Goal: Transaction & Acquisition: Purchase product/service

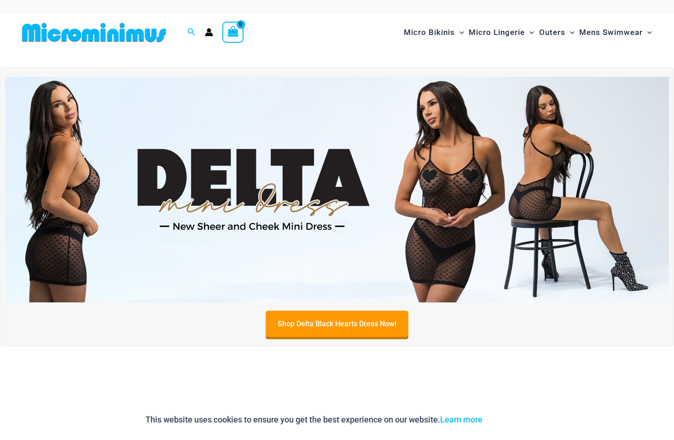
click at [555, 188] on img at bounding box center [337, 190] width 664 height 226
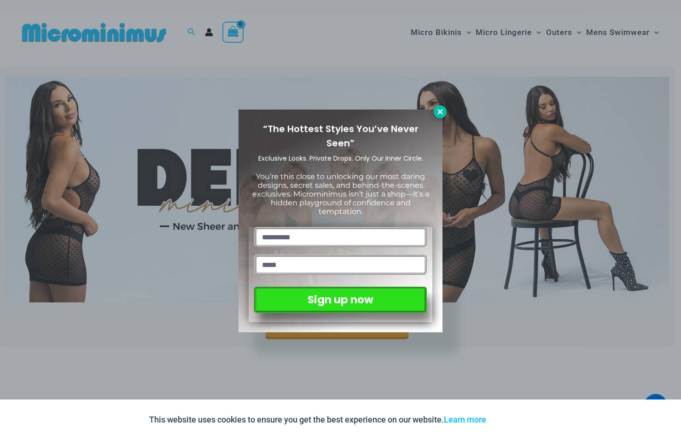
click at [441, 110] on icon at bounding box center [440, 111] width 5 height 5
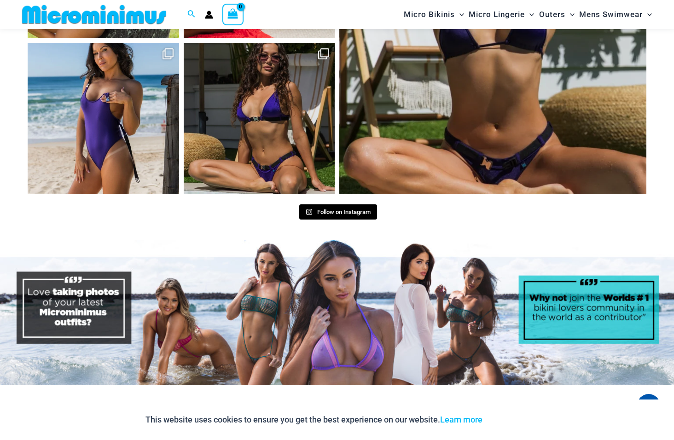
scroll to position [3769, 0]
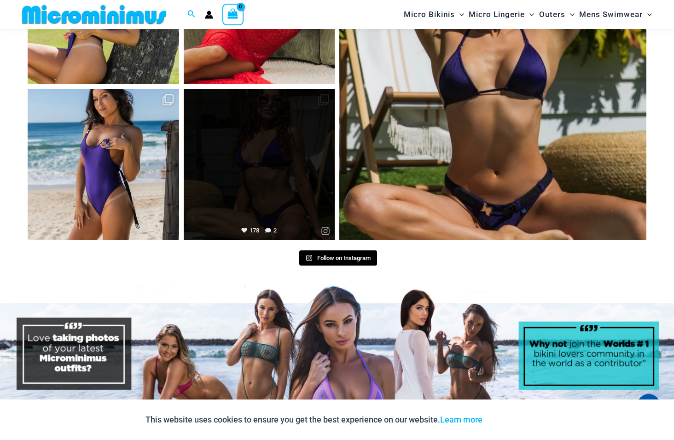
click at [265, 136] on link "Open" at bounding box center [260, 165] width 152 height 152
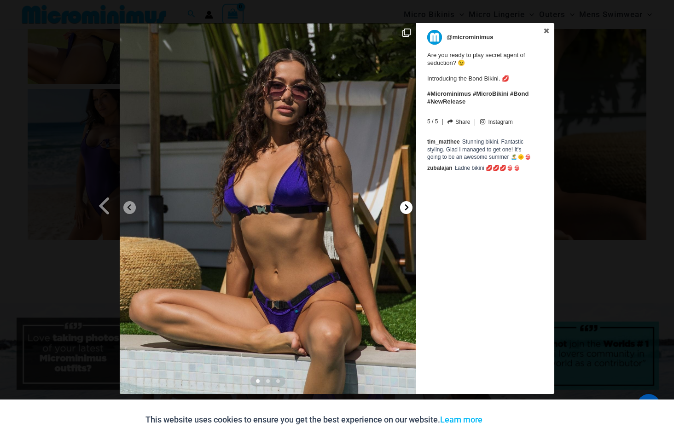
click at [405, 208] on icon at bounding box center [406, 207] width 7 height 7
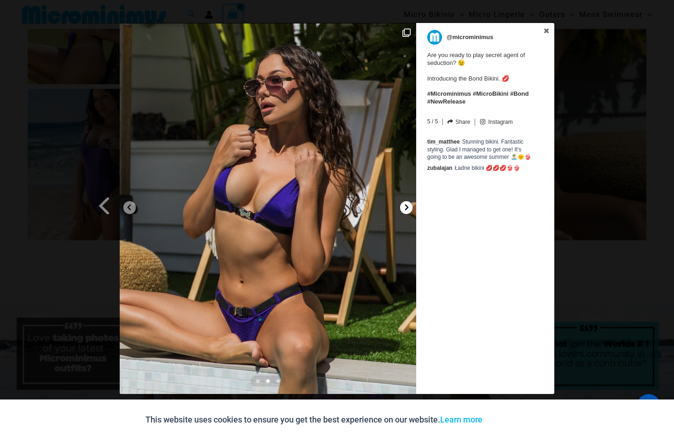
click at [405, 208] on icon at bounding box center [406, 207] width 7 height 7
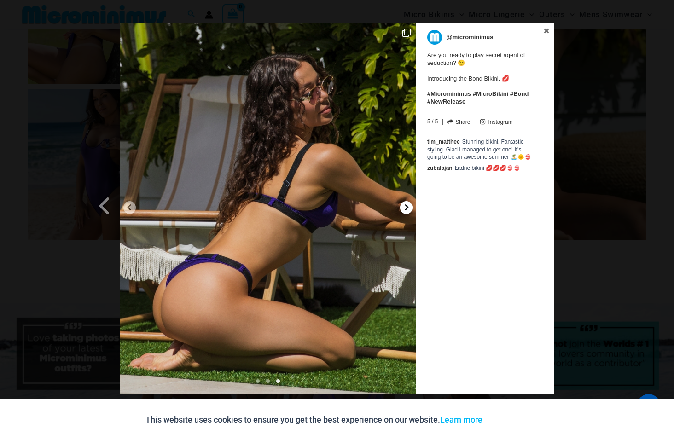
click at [405, 208] on icon at bounding box center [406, 207] width 7 height 7
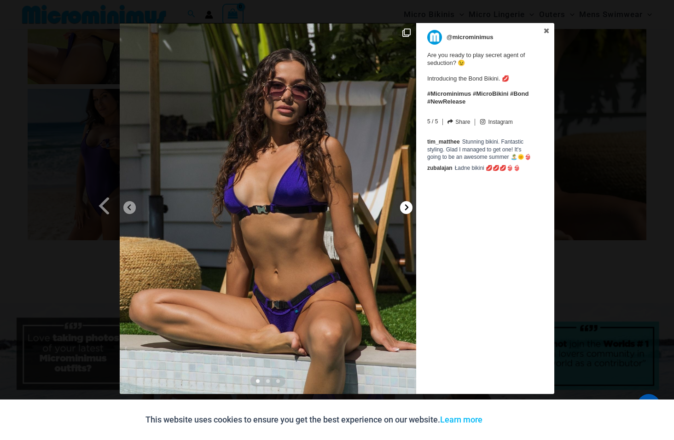
click at [405, 208] on icon at bounding box center [406, 207] width 7 height 7
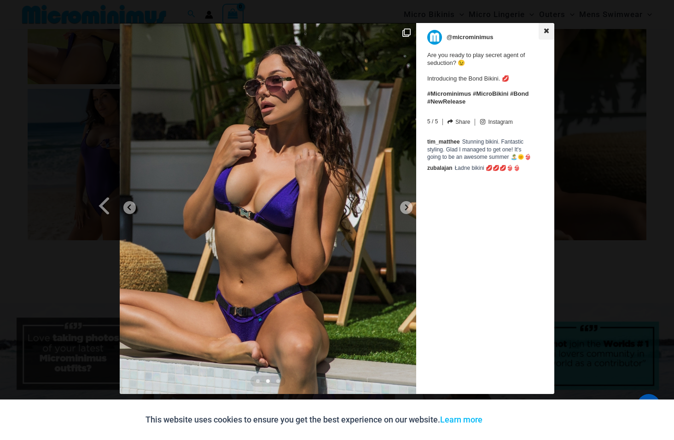
click at [545, 28] on icon at bounding box center [546, 31] width 6 height 6
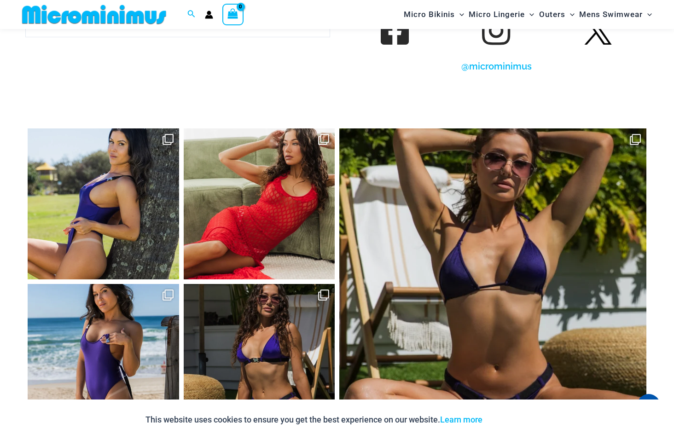
scroll to position [3585, 0]
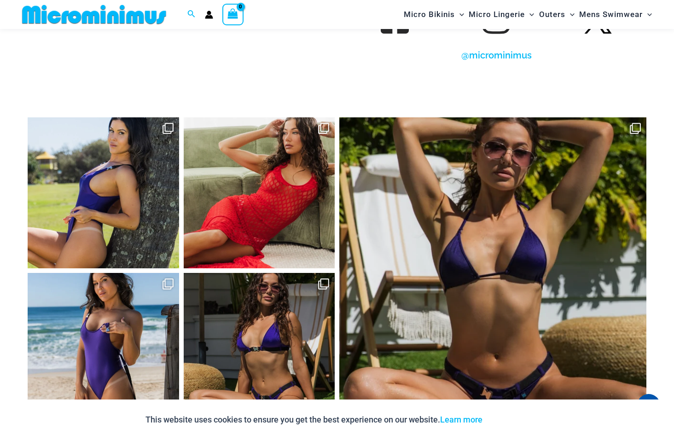
click at [136, 147] on link "Open" at bounding box center [104, 193] width 152 height 152
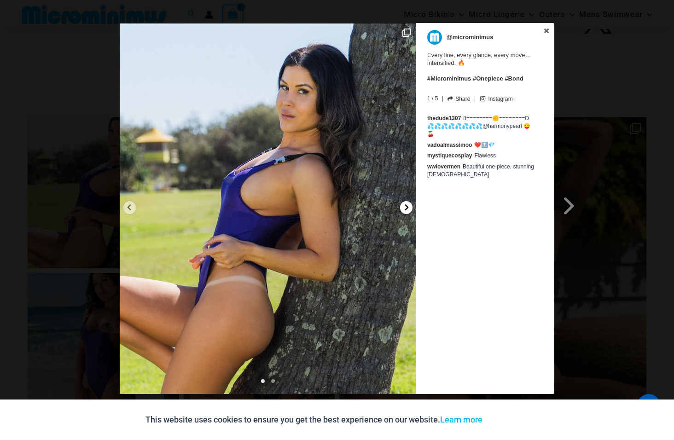
click at [409, 207] on icon at bounding box center [406, 207] width 7 height 7
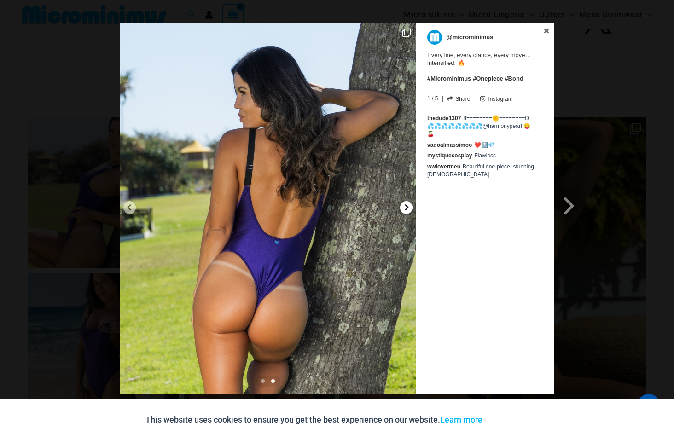
click at [408, 207] on icon at bounding box center [407, 207] width 4 height 6
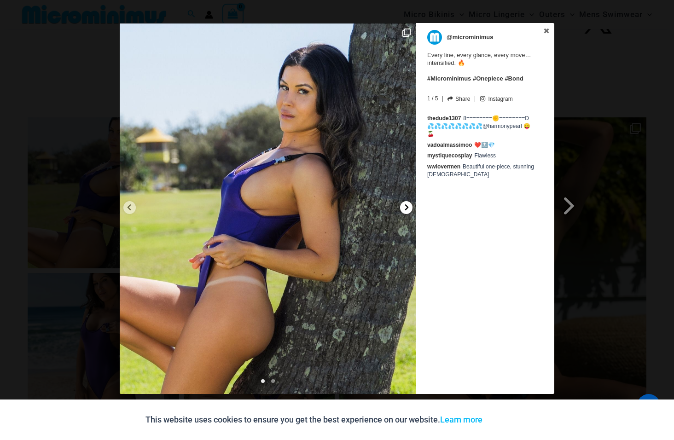
click at [408, 207] on icon at bounding box center [407, 207] width 4 height 6
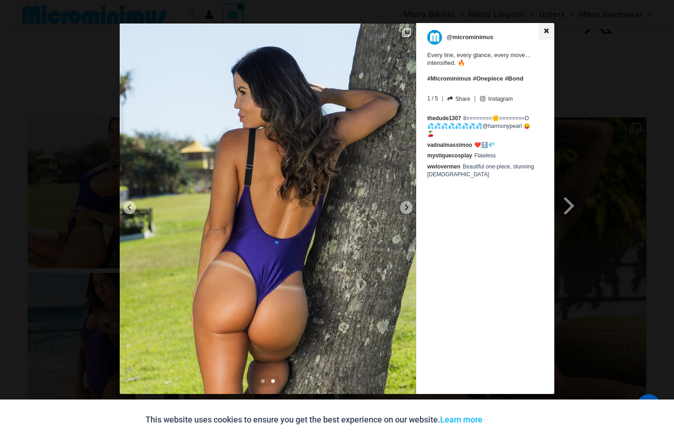
click at [545, 29] on icon at bounding box center [546, 30] width 5 height 5
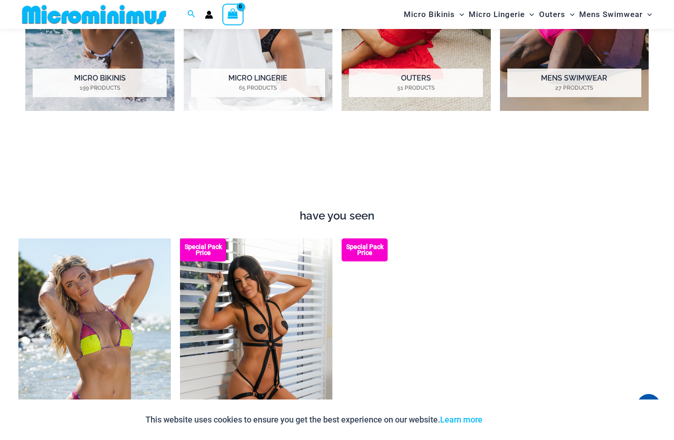
scroll to position [407, 0]
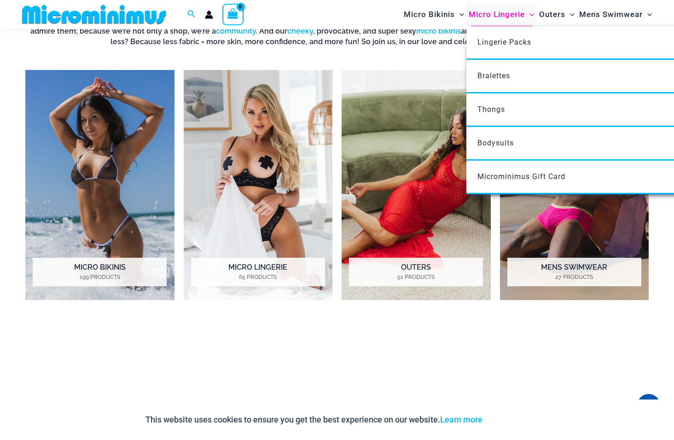
click at [498, 12] on span "Micro Lingerie" at bounding box center [497, 14] width 56 height 23
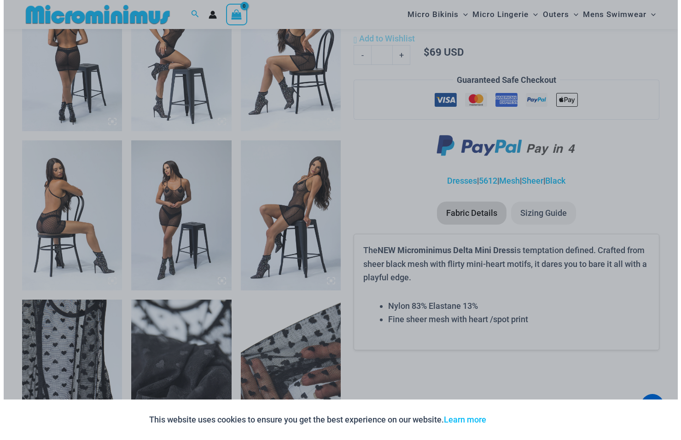
scroll to position [596, 0]
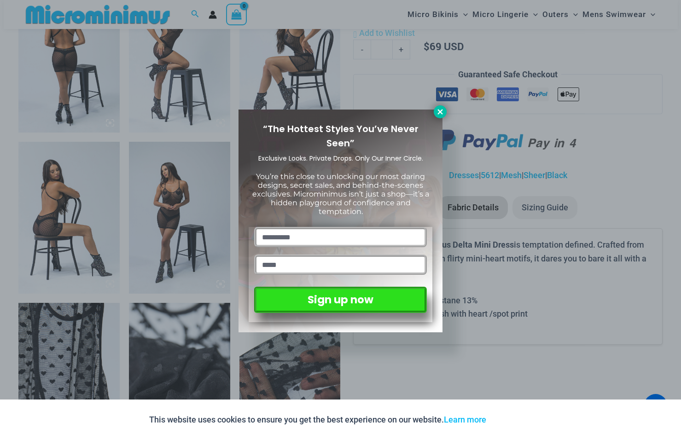
click at [439, 111] on icon at bounding box center [440, 111] width 5 height 5
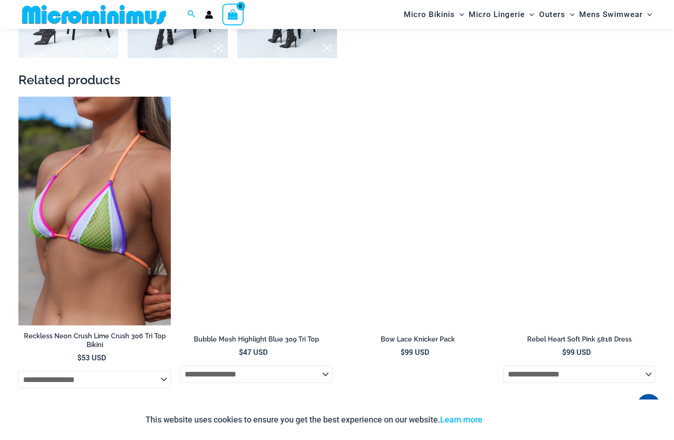
scroll to position [1143, 0]
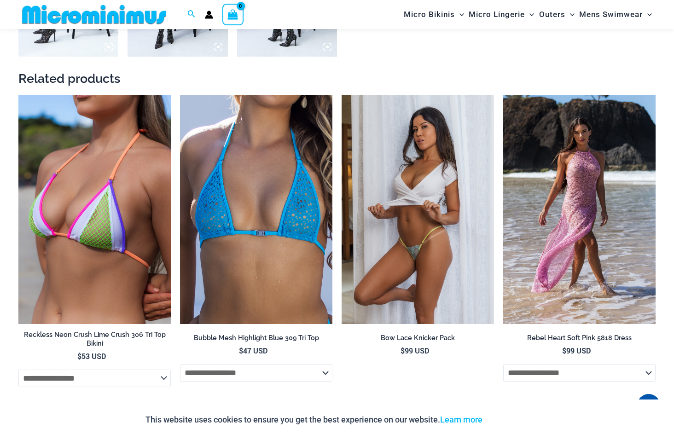
click at [444, 193] on img at bounding box center [418, 209] width 152 height 229
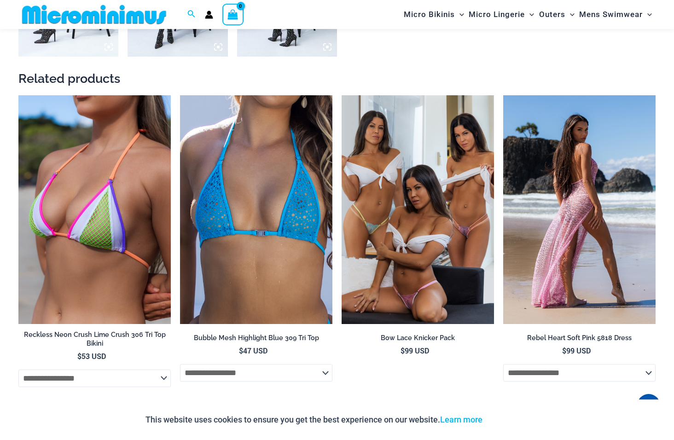
click at [562, 180] on img at bounding box center [579, 209] width 152 height 229
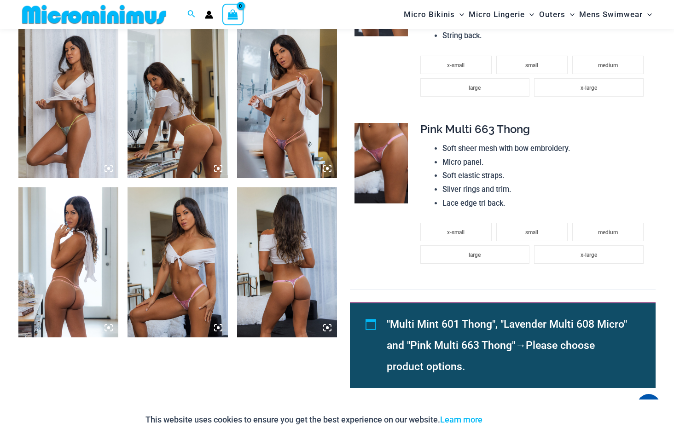
scroll to position [546, 0]
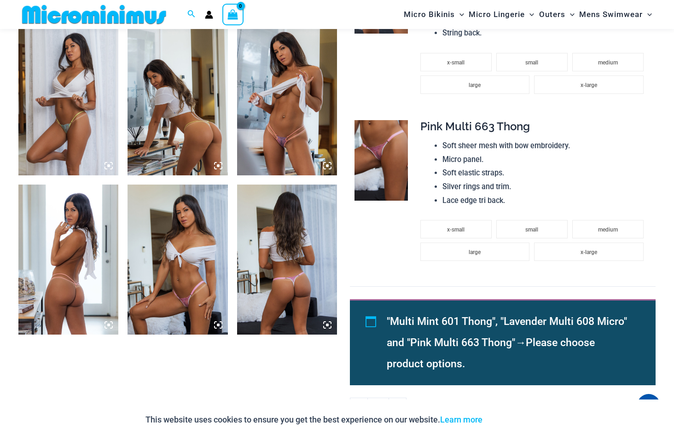
click at [171, 224] on img at bounding box center [178, 260] width 100 height 150
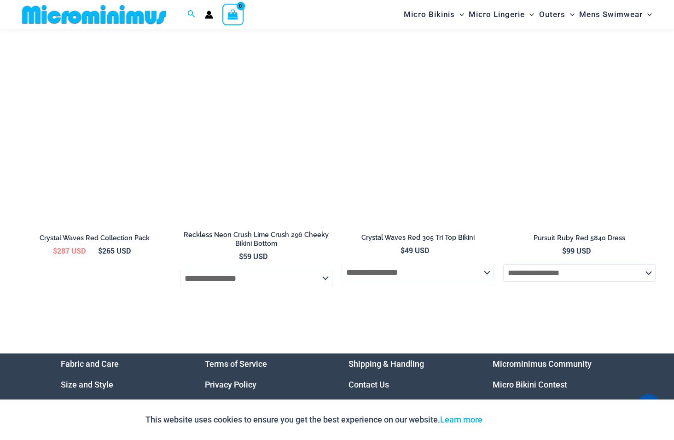
scroll to position [2392, 0]
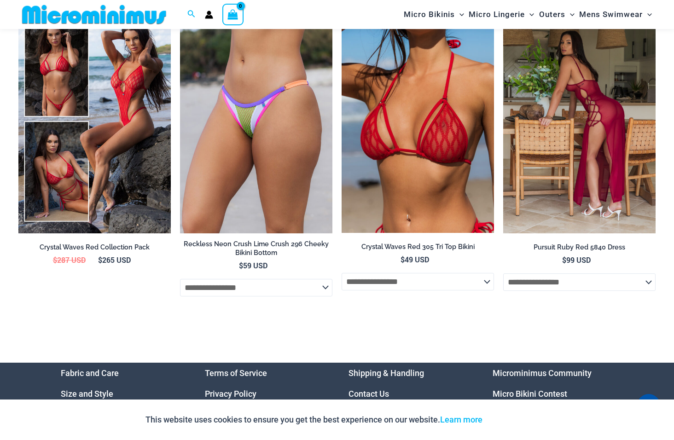
click at [567, 137] on img at bounding box center [579, 119] width 152 height 229
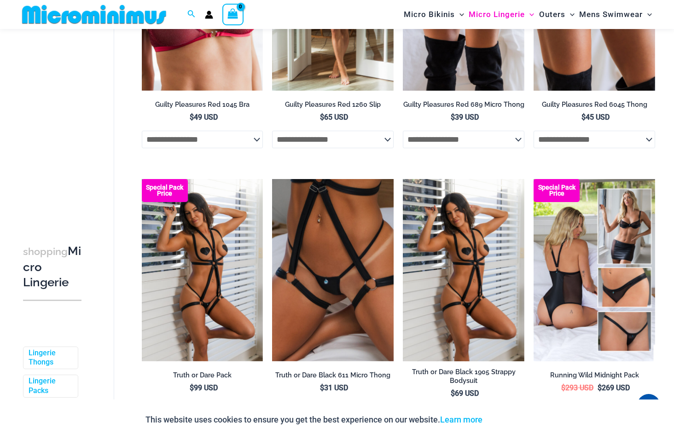
scroll to position [497, 0]
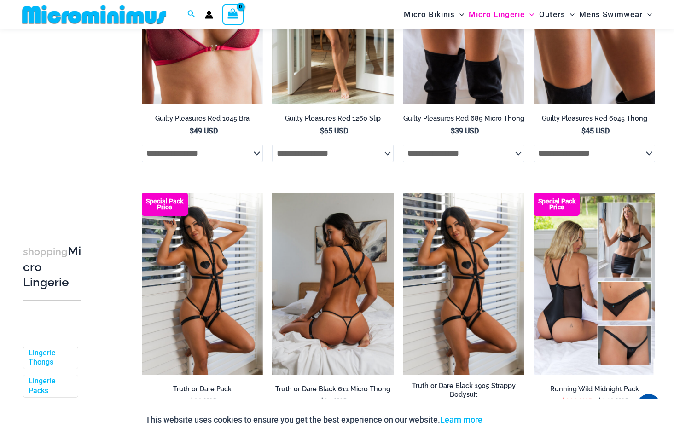
click at [308, 259] on img at bounding box center [333, 284] width 122 height 182
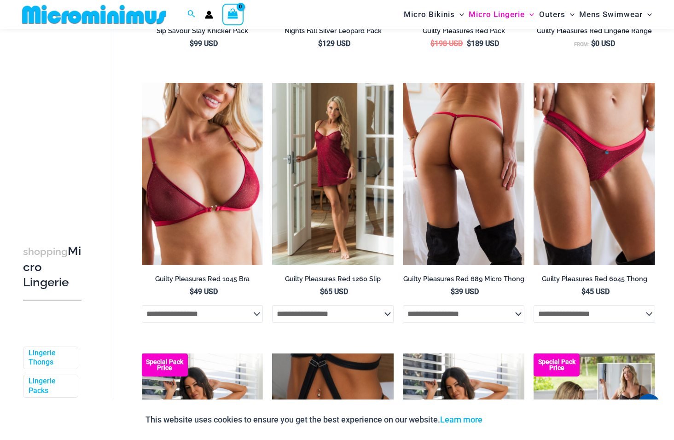
scroll to position [313, 0]
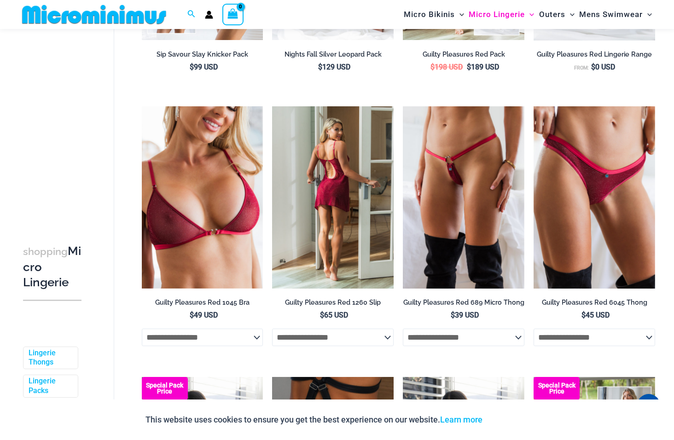
click at [337, 178] on img at bounding box center [333, 197] width 122 height 182
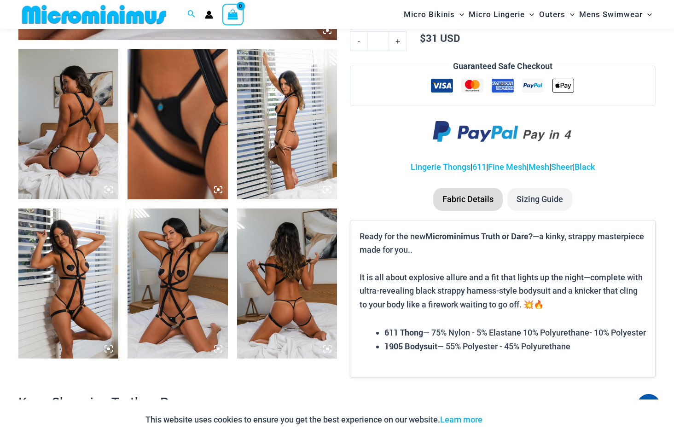
scroll to position [545, 0]
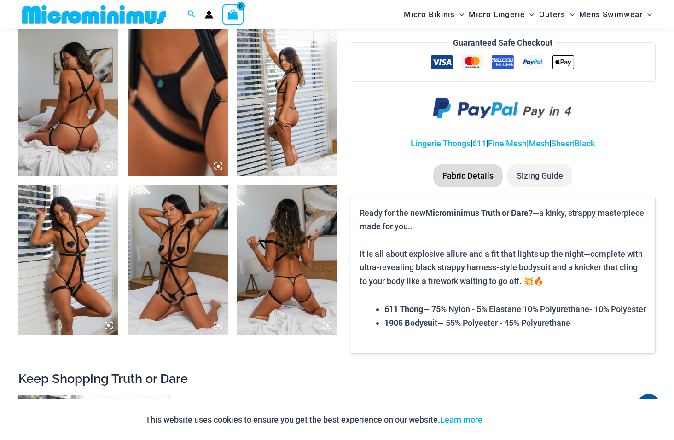
click at [90, 111] on img at bounding box center [68, 101] width 100 height 150
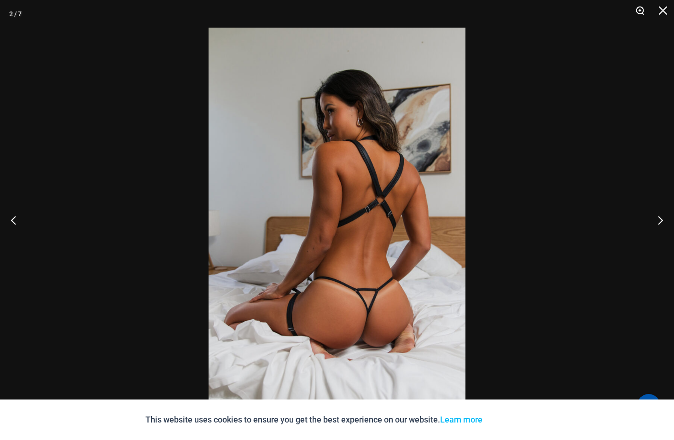
click at [637, 9] on button "Zoom" at bounding box center [636, 14] width 23 height 28
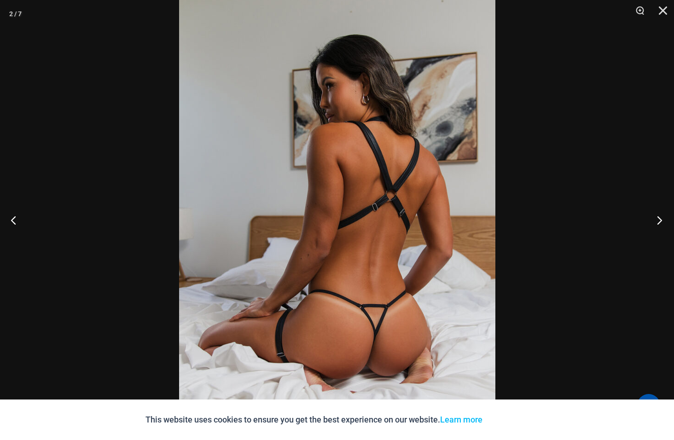
click at [660, 221] on button "Next" at bounding box center [657, 220] width 35 height 46
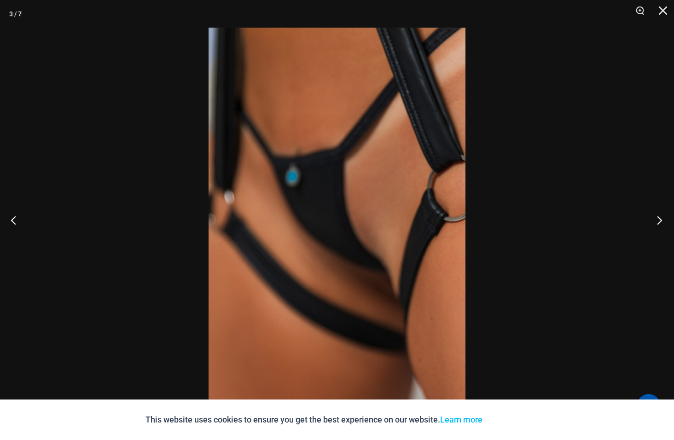
click at [660, 221] on button "Next" at bounding box center [657, 220] width 35 height 46
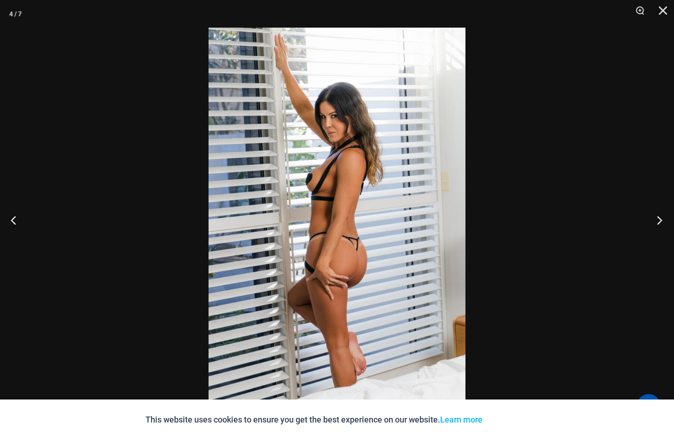
click at [660, 221] on button "Next" at bounding box center [657, 220] width 35 height 46
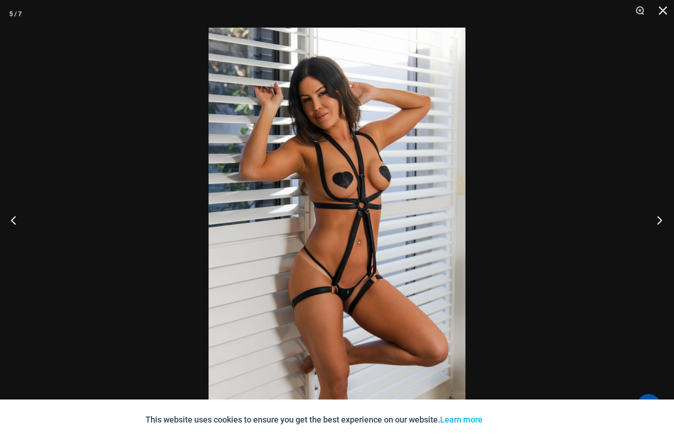
click at [660, 221] on button "Next" at bounding box center [657, 220] width 35 height 46
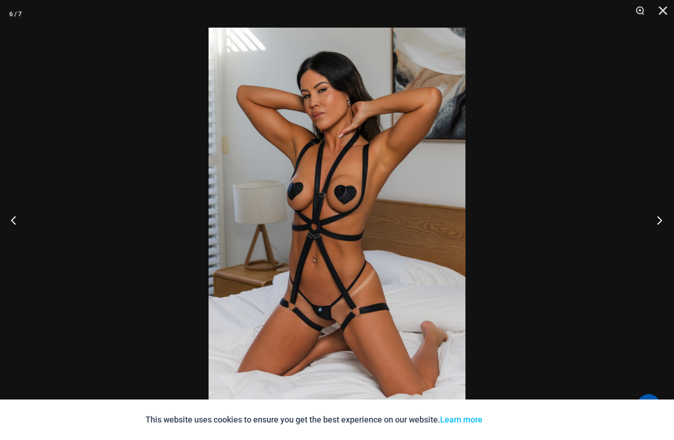
click at [660, 221] on button "Next" at bounding box center [657, 220] width 35 height 46
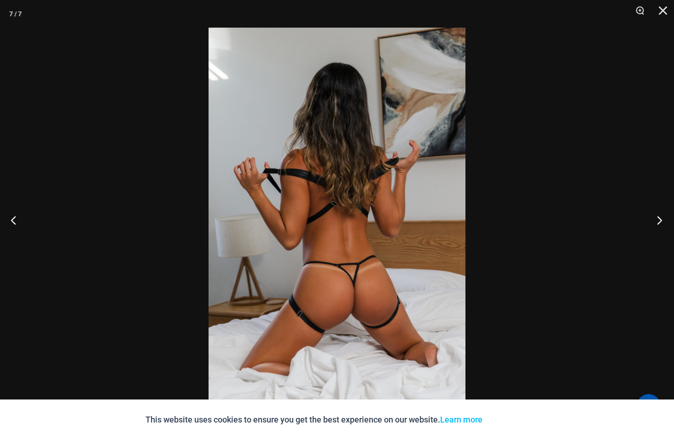
click at [660, 221] on button "Next" at bounding box center [657, 220] width 35 height 46
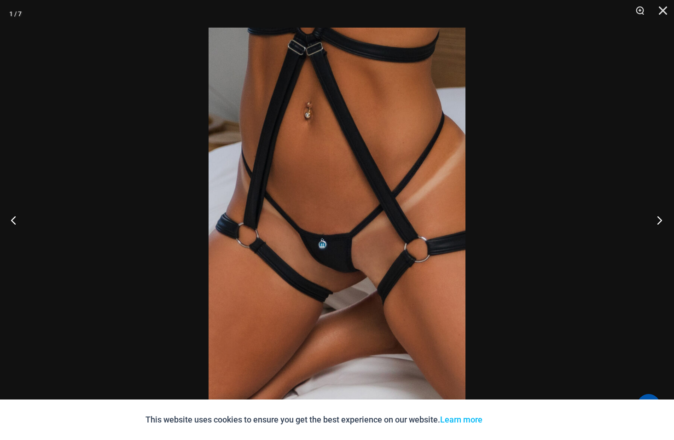
click at [660, 221] on button "Next" at bounding box center [657, 220] width 35 height 46
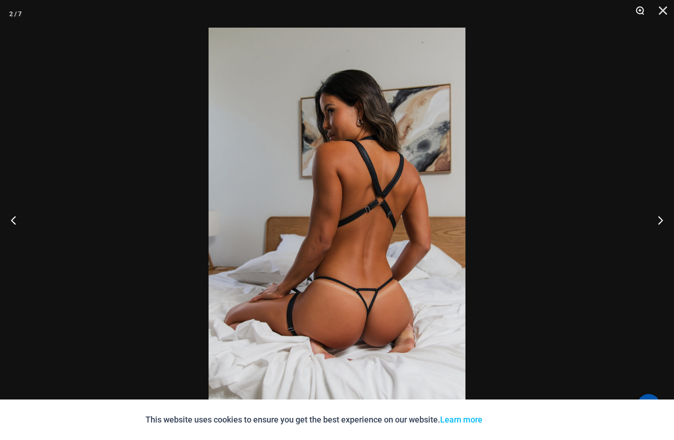
click at [640, 9] on button "Zoom" at bounding box center [636, 14] width 23 height 28
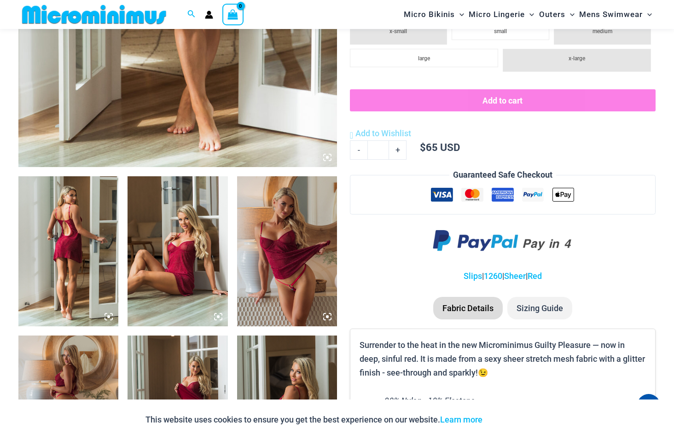
scroll to position [361, 0]
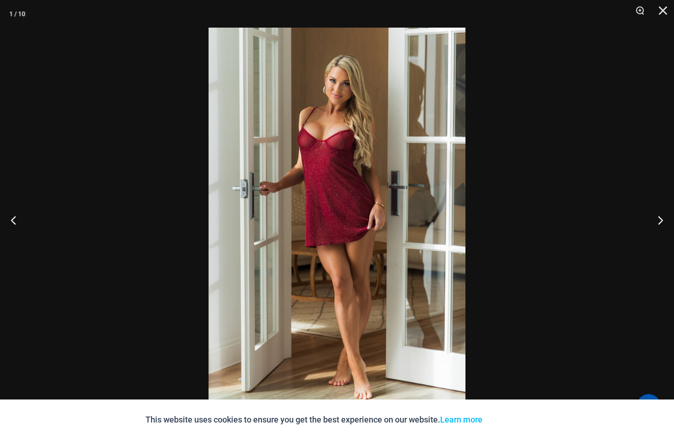
click at [410, 204] on img at bounding box center [337, 220] width 257 height 385
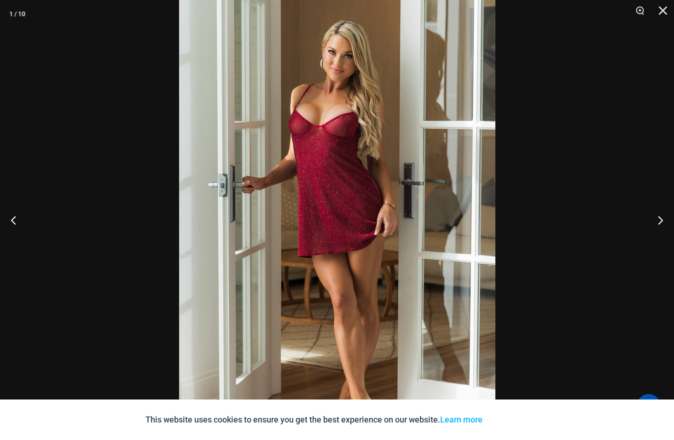
click at [410, 204] on img at bounding box center [337, 224] width 316 height 474
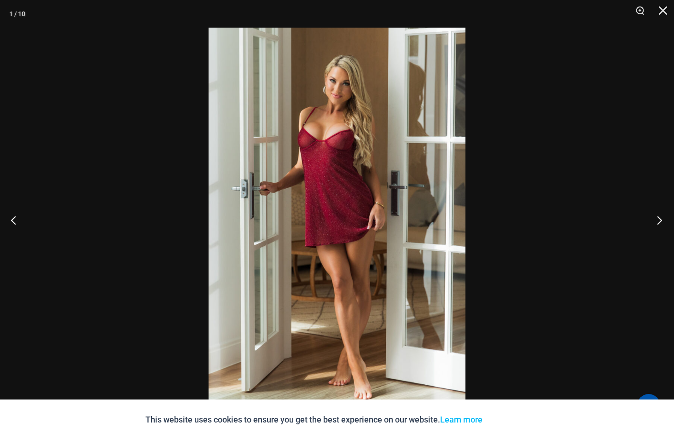
click at [659, 220] on button "Next" at bounding box center [657, 220] width 35 height 46
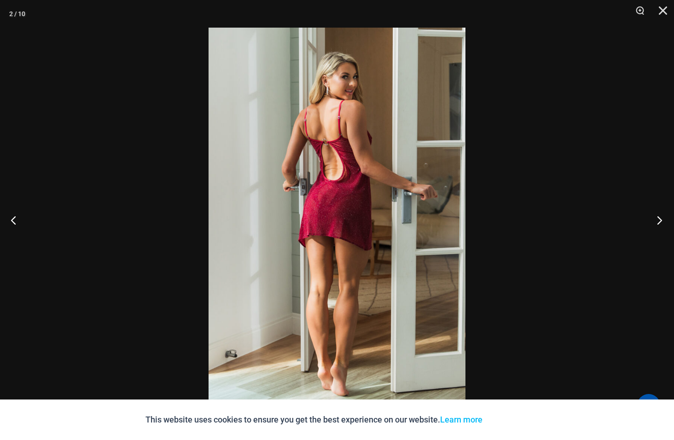
click at [661, 218] on button "Next" at bounding box center [657, 220] width 35 height 46
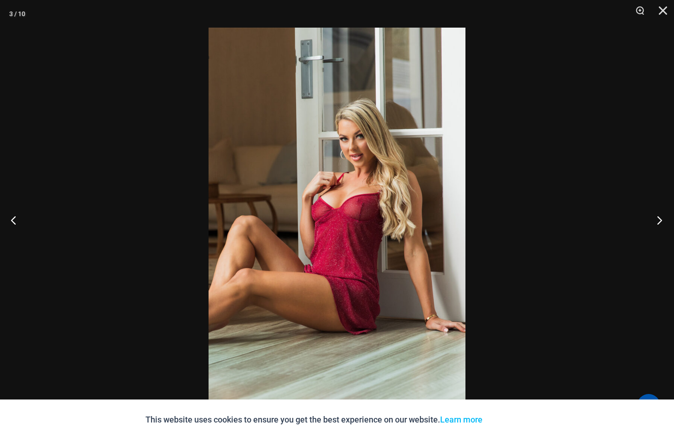
click at [660, 218] on button "Next" at bounding box center [657, 220] width 35 height 46
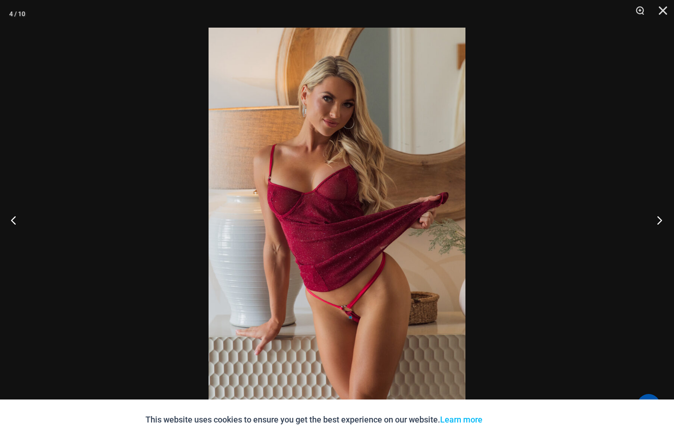
click at [660, 218] on button "Next" at bounding box center [657, 220] width 35 height 46
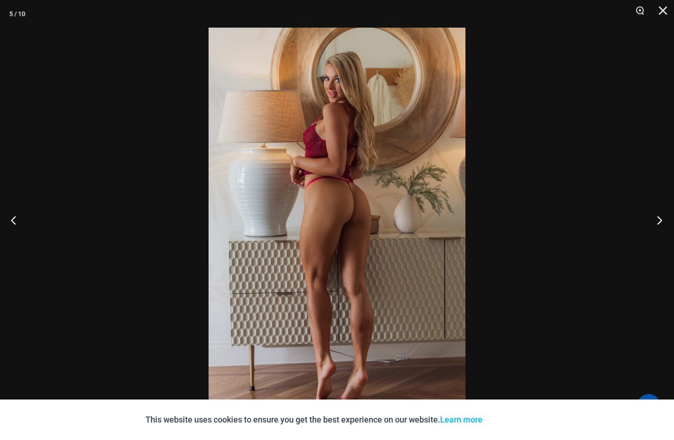
click at [660, 218] on button "Next" at bounding box center [657, 220] width 35 height 46
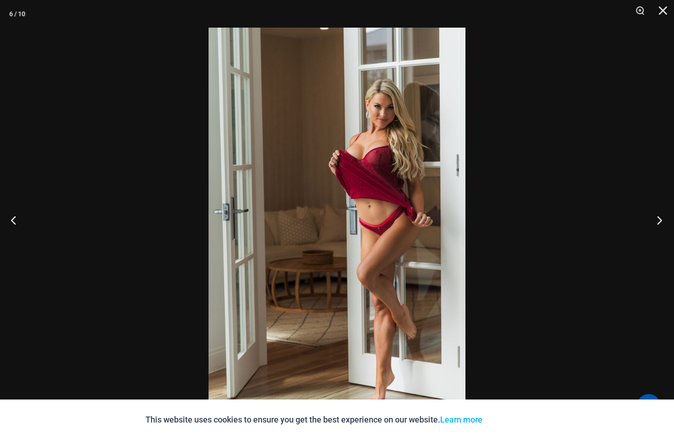
click at [660, 218] on button "Next" at bounding box center [657, 220] width 35 height 46
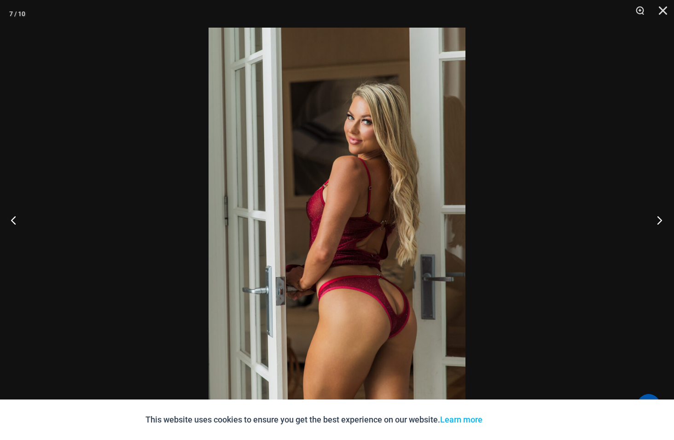
click at [660, 218] on button "Next" at bounding box center [657, 220] width 35 height 46
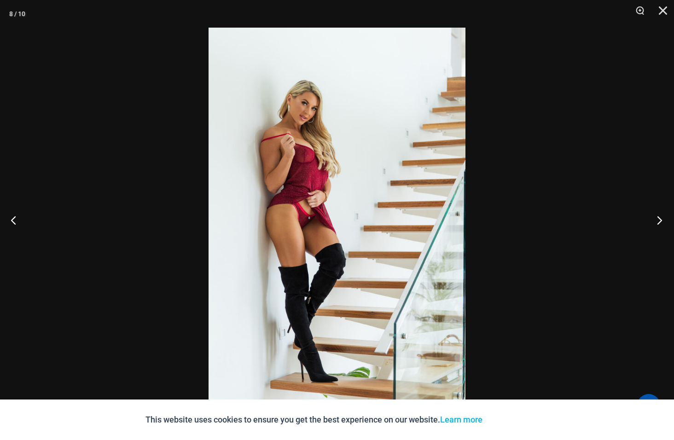
click at [660, 218] on button "Next" at bounding box center [657, 220] width 35 height 46
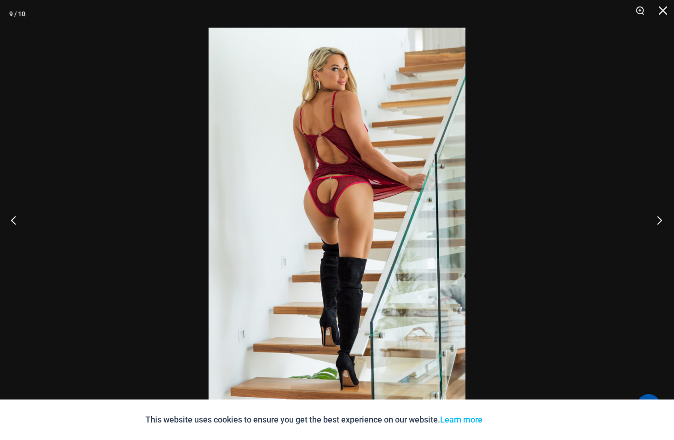
click at [660, 218] on button "Next" at bounding box center [657, 220] width 35 height 46
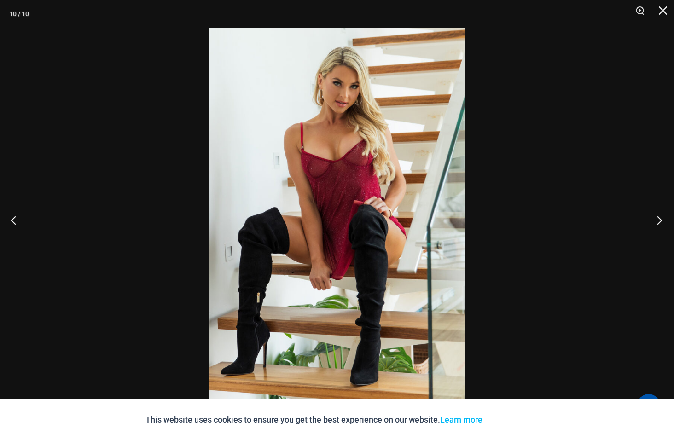
click at [660, 218] on button "Next" at bounding box center [657, 220] width 35 height 46
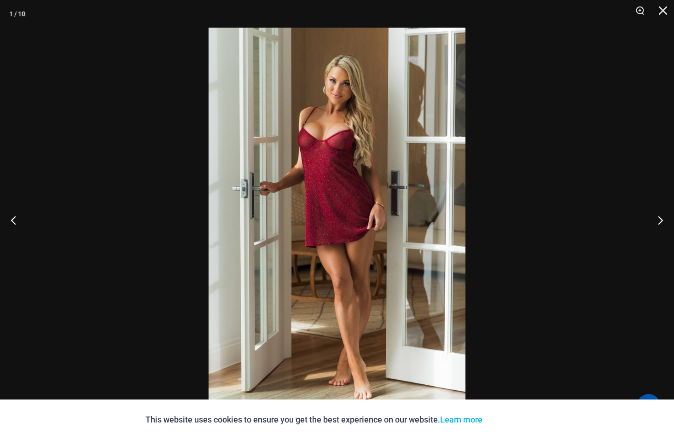
click at [417, 232] on img at bounding box center [337, 220] width 257 height 385
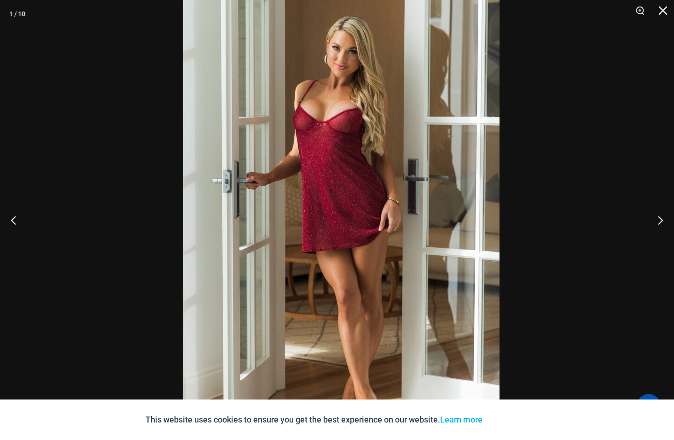
click at [473, 236] on img at bounding box center [341, 219] width 316 height 474
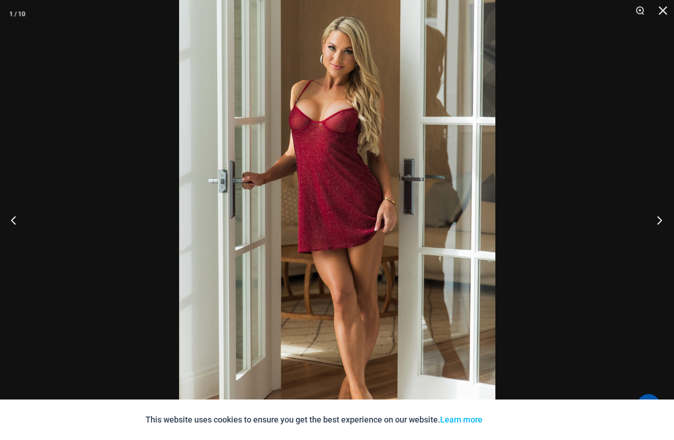
click at [663, 219] on button "Next" at bounding box center [657, 220] width 35 height 46
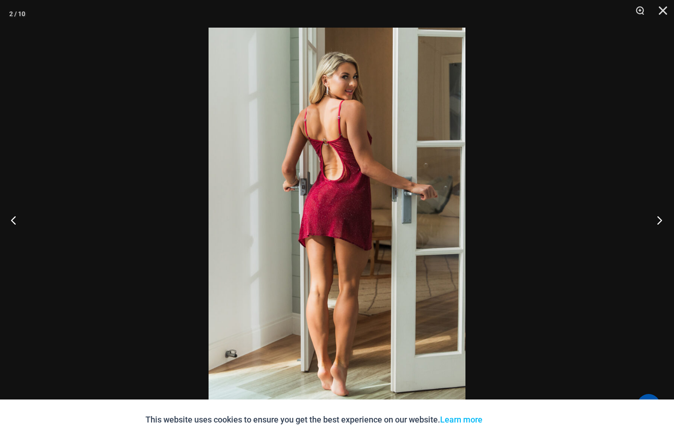
click at [663, 219] on button "Next" at bounding box center [657, 220] width 35 height 46
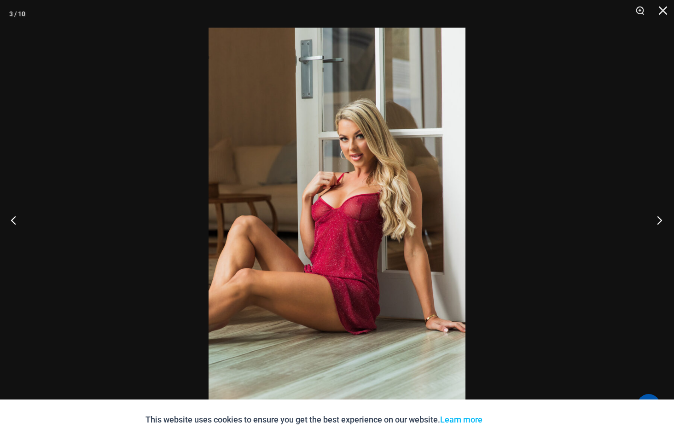
click at [663, 219] on button "Next" at bounding box center [657, 220] width 35 height 46
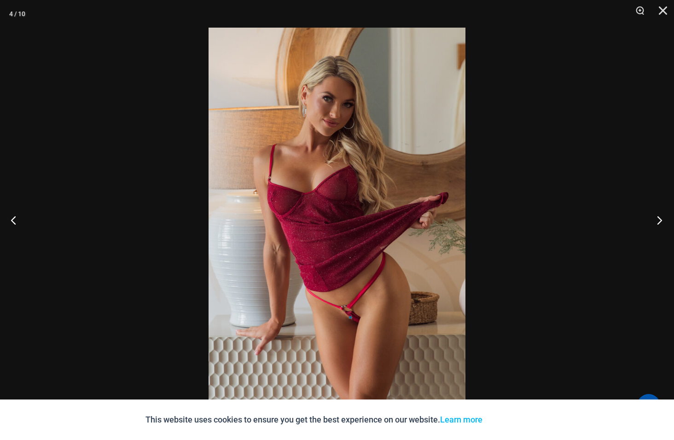
click at [662, 219] on button "Next" at bounding box center [657, 220] width 35 height 46
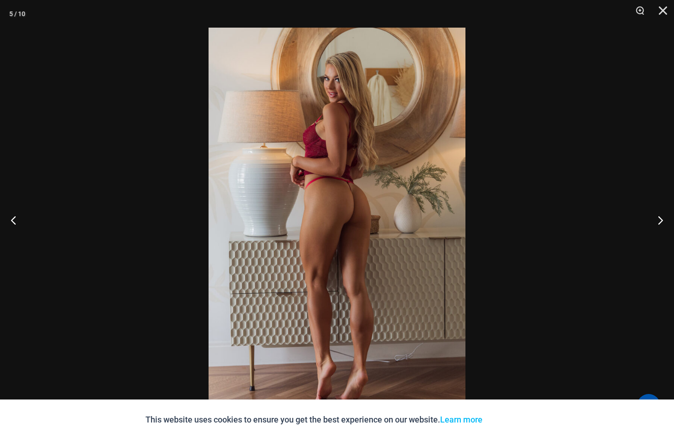
click at [411, 244] on img at bounding box center [337, 220] width 257 height 385
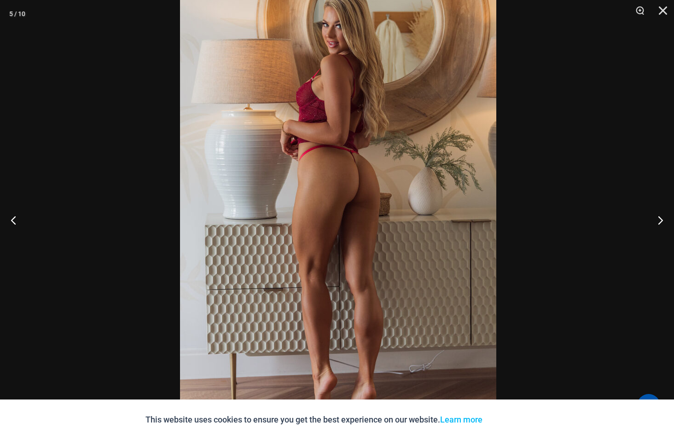
click at [447, 228] on img at bounding box center [338, 199] width 316 height 474
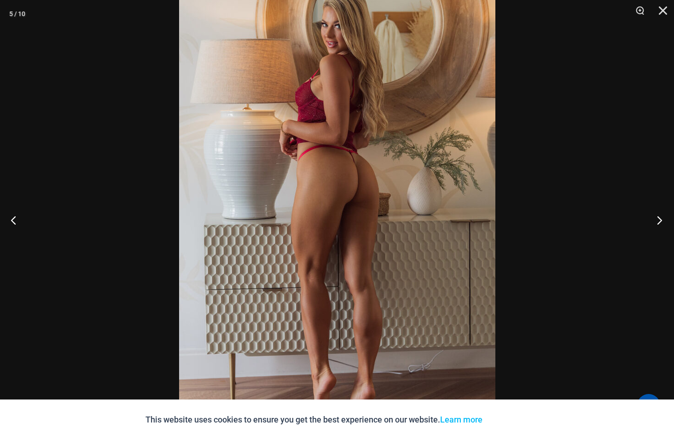
click at [661, 218] on button "Next" at bounding box center [657, 220] width 35 height 46
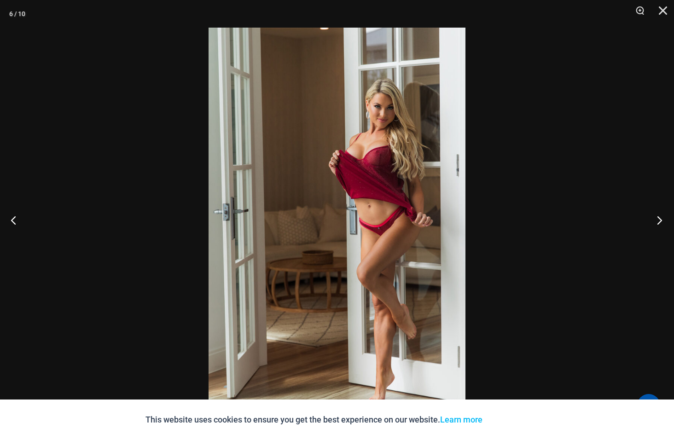
click at [661, 218] on button "Next" at bounding box center [657, 220] width 35 height 46
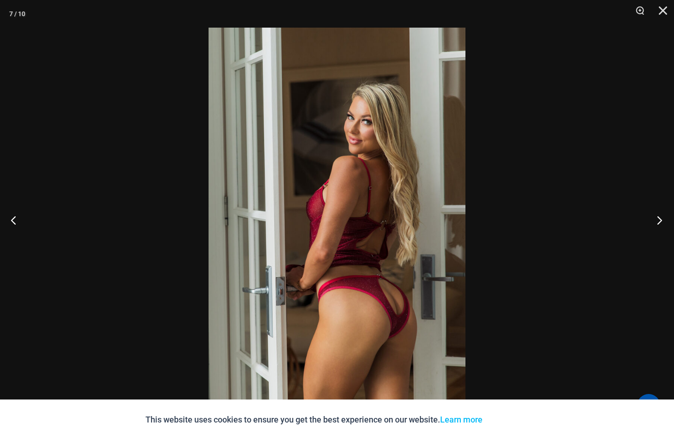
click at [661, 218] on button "Next" at bounding box center [657, 220] width 35 height 46
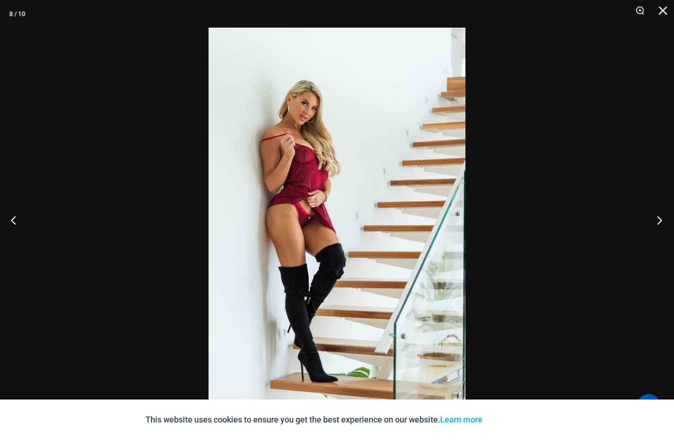
click at [660, 218] on button "Next" at bounding box center [657, 220] width 35 height 46
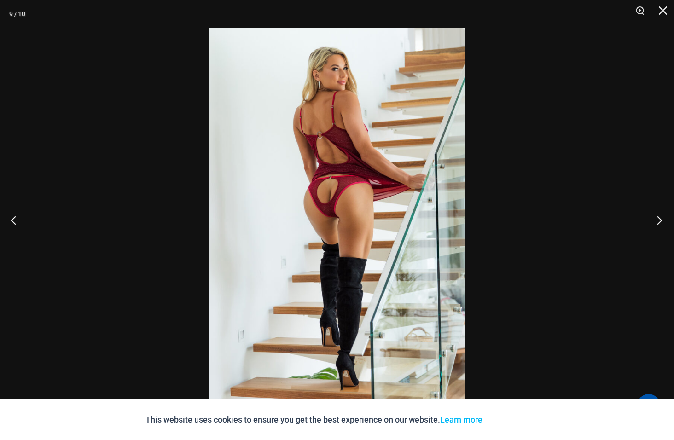
click at [660, 218] on button "Next" at bounding box center [657, 220] width 35 height 46
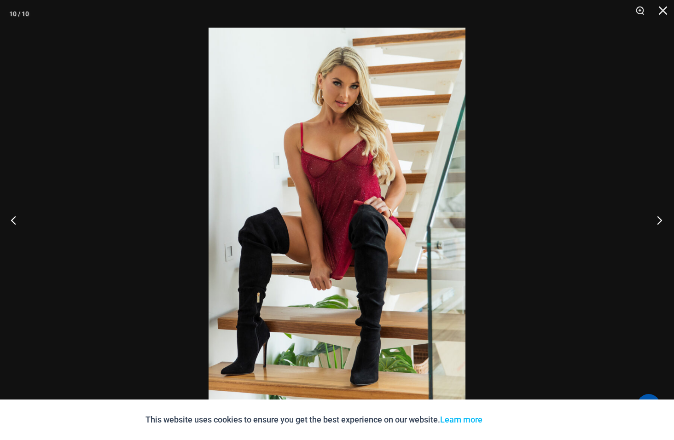
click at [660, 218] on button "Next" at bounding box center [657, 220] width 35 height 46
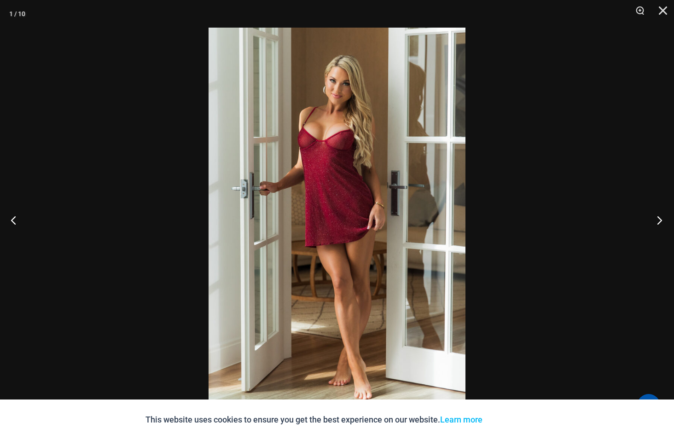
click at [660, 218] on button "Next" at bounding box center [657, 220] width 35 height 46
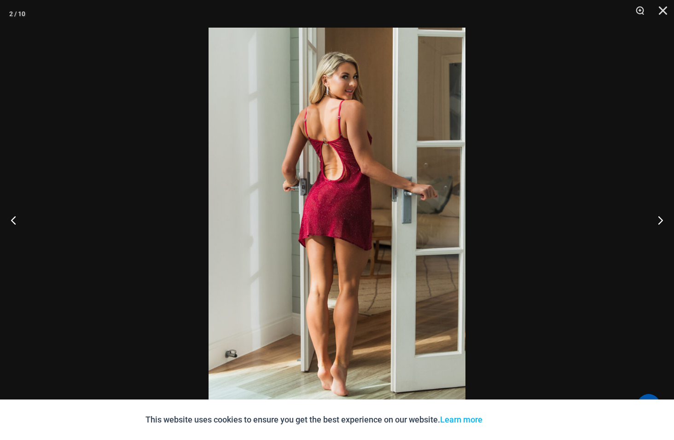
click at [394, 247] on img at bounding box center [337, 220] width 257 height 385
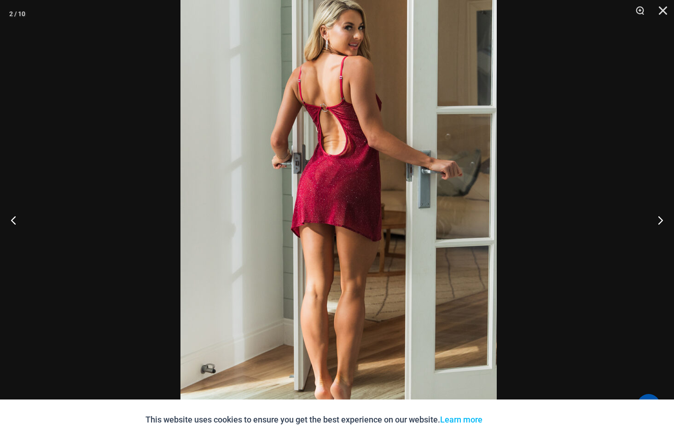
click at [459, 245] on img at bounding box center [339, 204] width 316 height 474
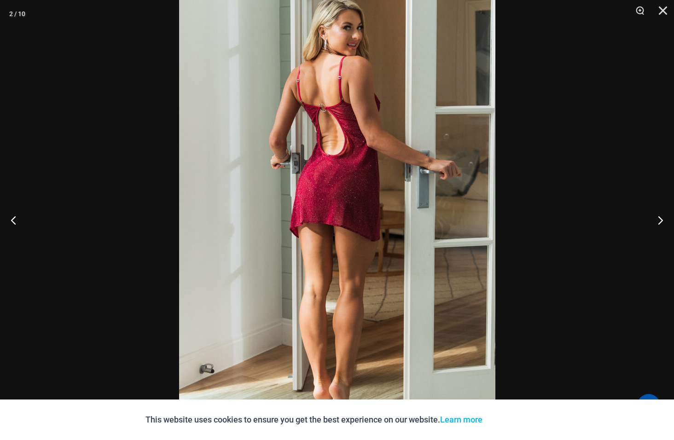
click at [445, 245] on img at bounding box center [337, 204] width 316 height 474
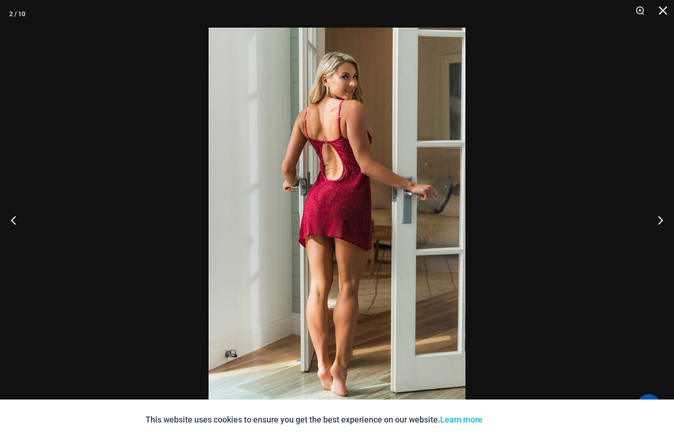
click at [445, 245] on img at bounding box center [337, 220] width 257 height 385
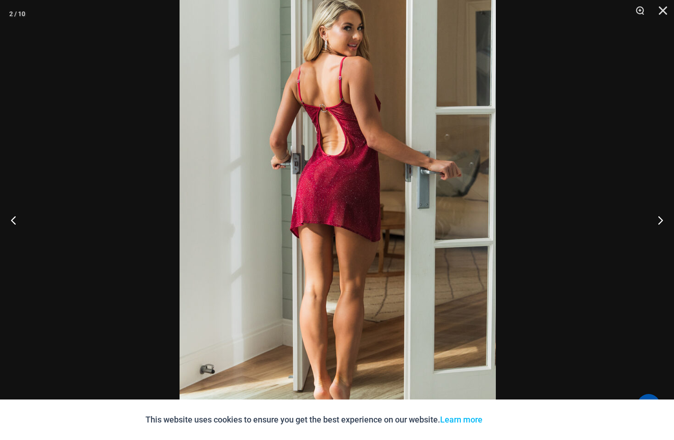
click at [451, 233] on img at bounding box center [338, 204] width 316 height 474
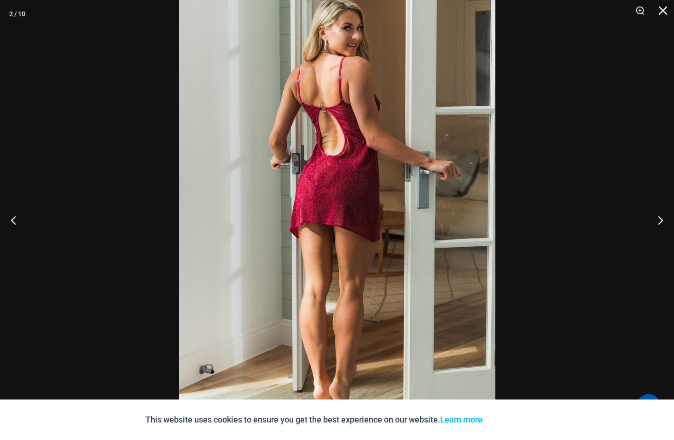
click at [451, 233] on img at bounding box center [337, 204] width 316 height 474
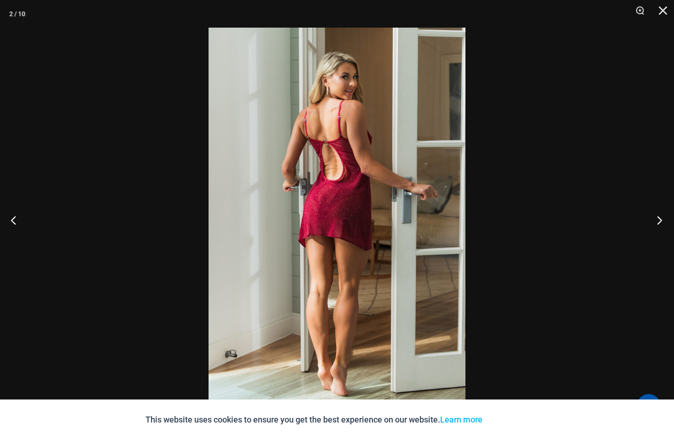
click at [650, 217] on button "Next" at bounding box center [657, 220] width 35 height 46
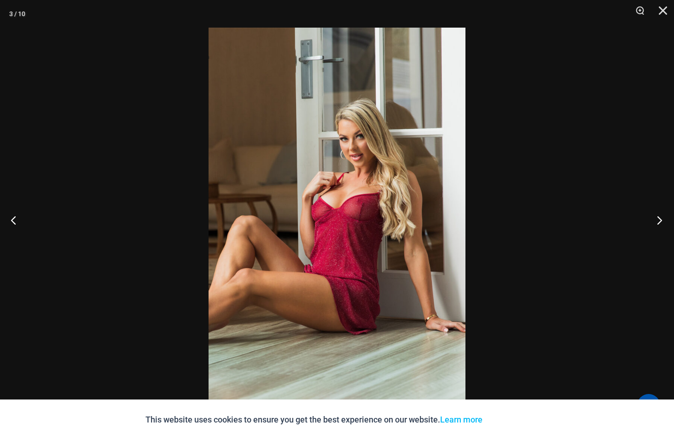
click at [662, 222] on button "Next" at bounding box center [657, 220] width 35 height 46
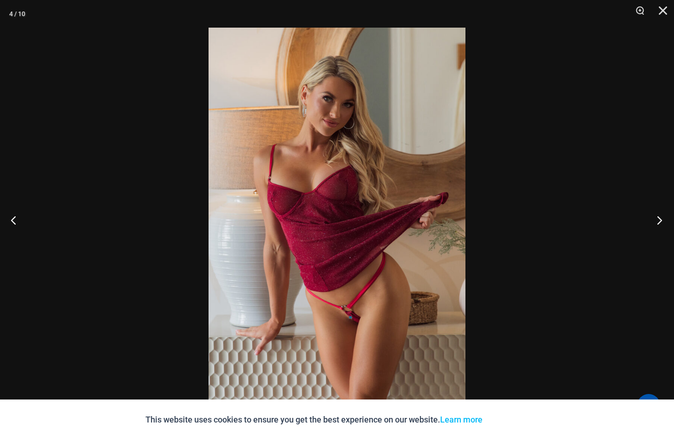
click at [658, 219] on button "Next" at bounding box center [657, 220] width 35 height 46
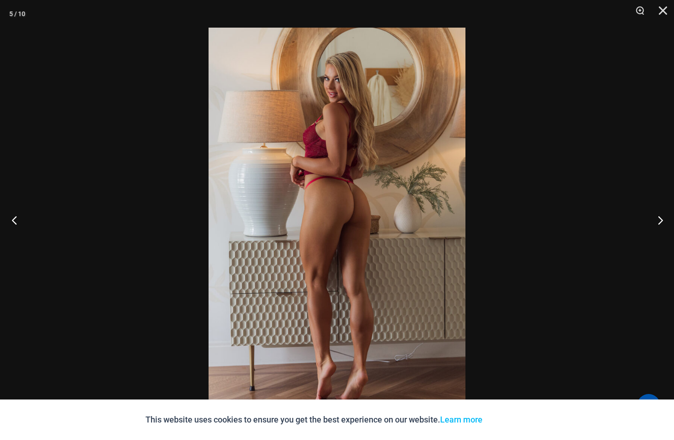
click at [11, 215] on button "Previous" at bounding box center [17, 220] width 35 height 46
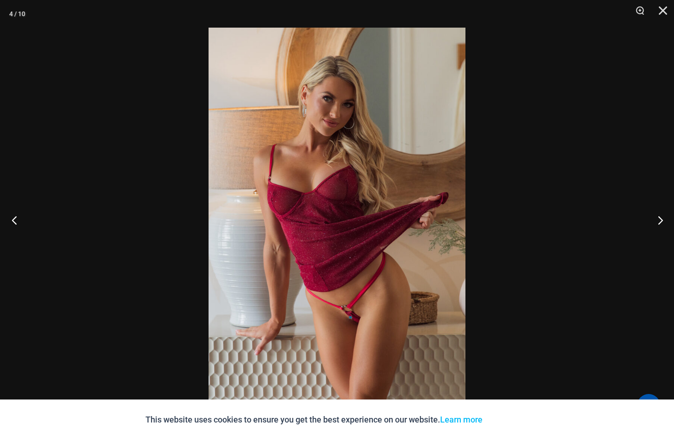
click at [13, 216] on button "Previous" at bounding box center [17, 220] width 35 height 46
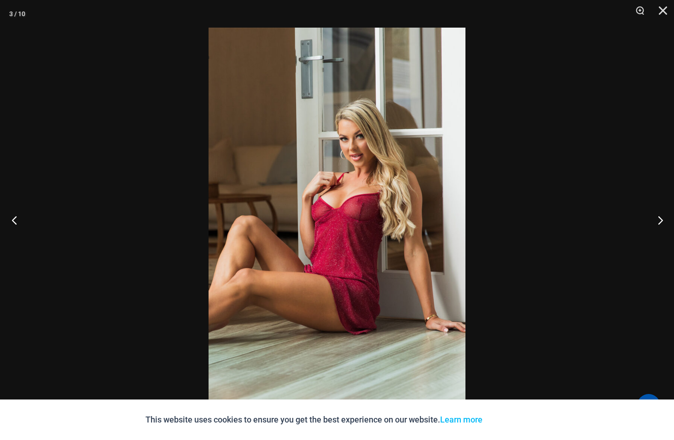
click at [13, 216] on button "Previous" at bounding box center [17, 220] width 35 height 46
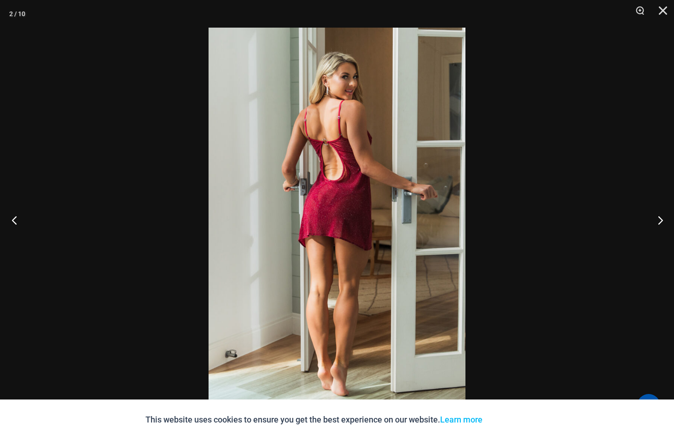
click at [12, 217] on button "Previous" at bounding box center [17, 220] width 35 height 46
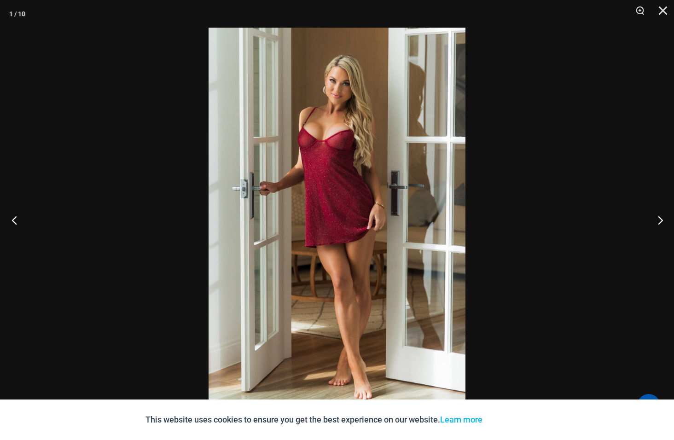
click at [13, 217] on button "Previous" at bounding box center [17, 220] width 35 height 46
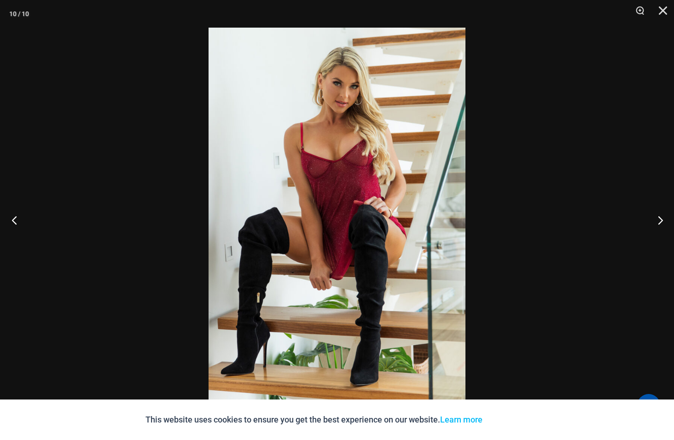
click at [13, 217] on button "Previous" at bounding box center [17, 220] width 35 height 46
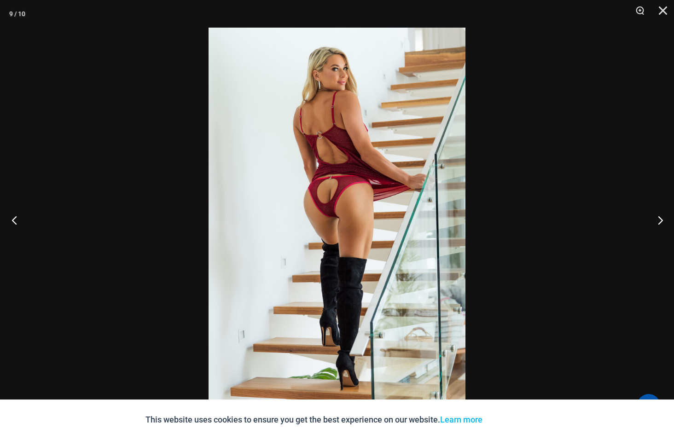
click at [13, 217] on button "Previous" at bounding box center [17, 220] width 35 height 46
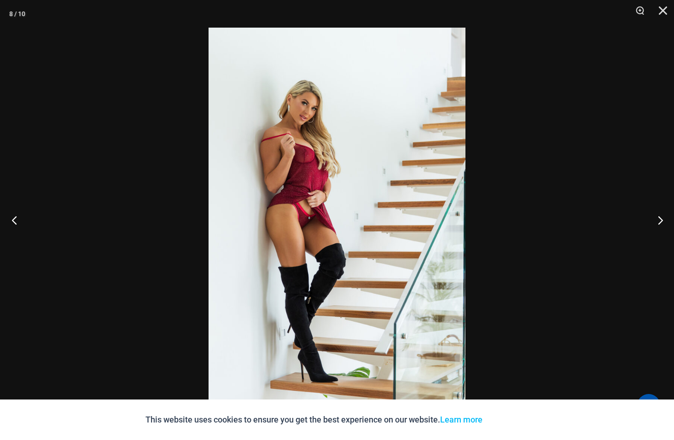
click at [13, 217] on button "Previous" at bounding box center [17, 220] width 35 height 46
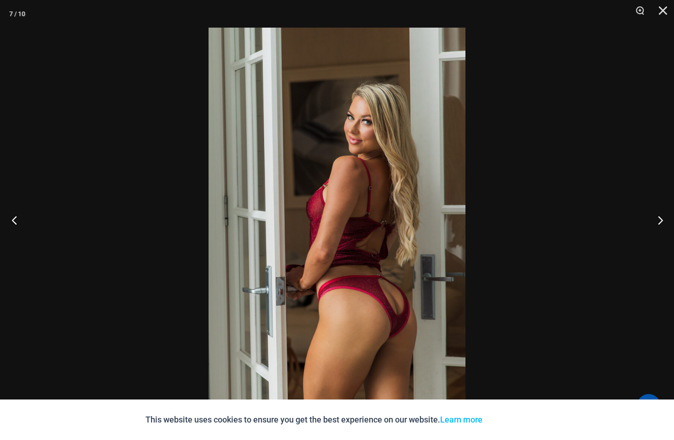
click at [13, 217] on button "Previous" at bounding box center [17, 220] width 35 height 46
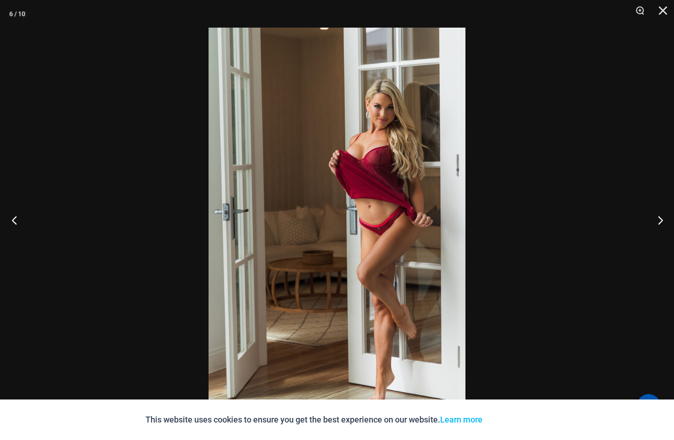
click at [13, 217] on button "Previous" at bounding box center [17, 220] width 35 height 46
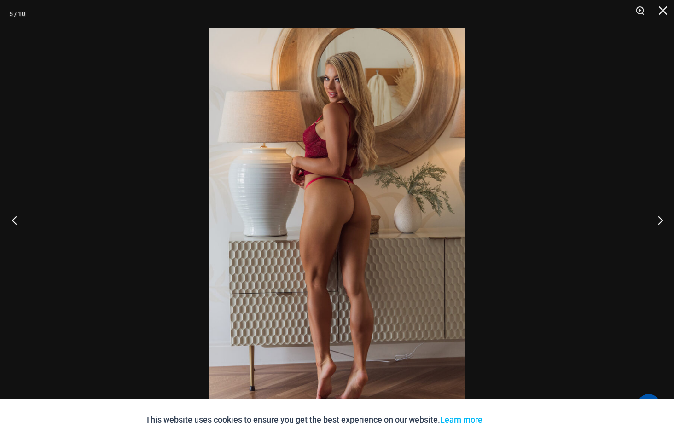
click at [14, 217] on button "Previous" at bounding box center [17, 220] width 35 height 46
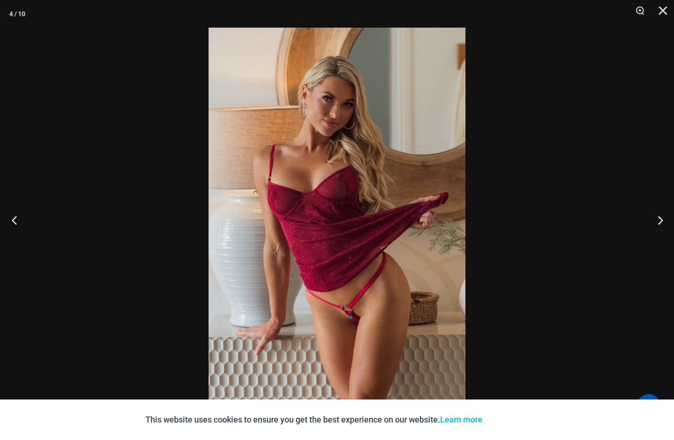
click at [14, 217] on button "Previous" at bounding box center [17, 220] width 35 height 46
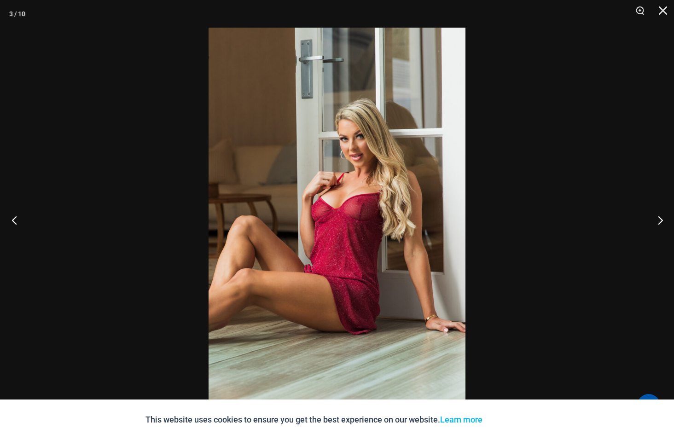
click at [14, 217] on button "Previous" at bounding box center [17, 220] width 35 height 46
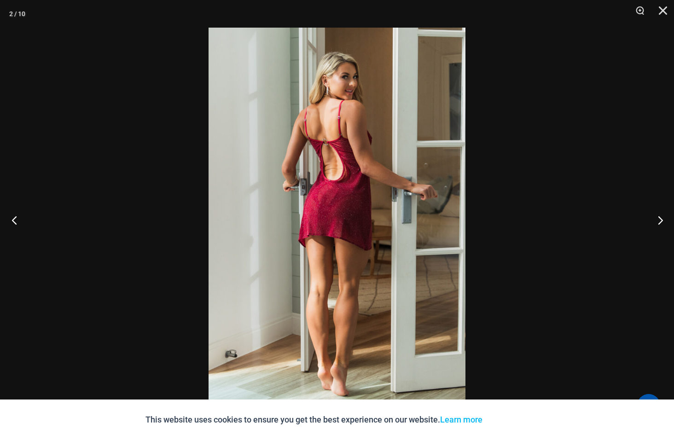
click at [14, 217] on button "Previous" at bounding box center [17, 220] width 35 height 46
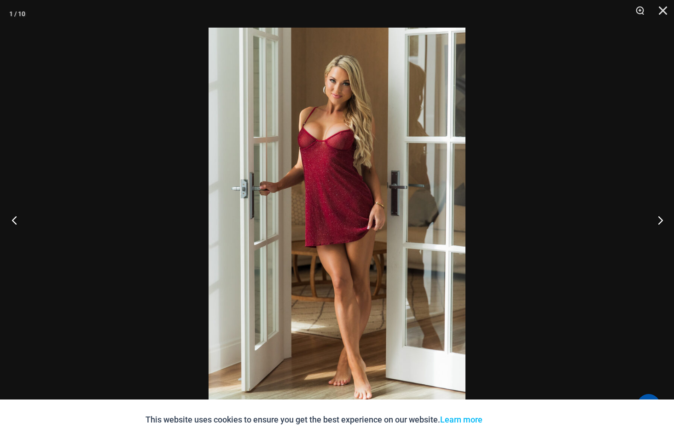
click at [14, 217] on button "Previous" at bounding box center [17, 220] width 35 height 46
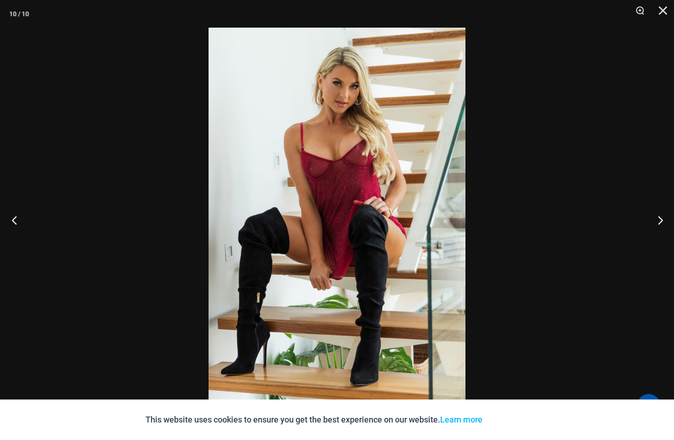
click at [14, 217] on button "Previous" at bounding box center [17, 220] width 35 height 46
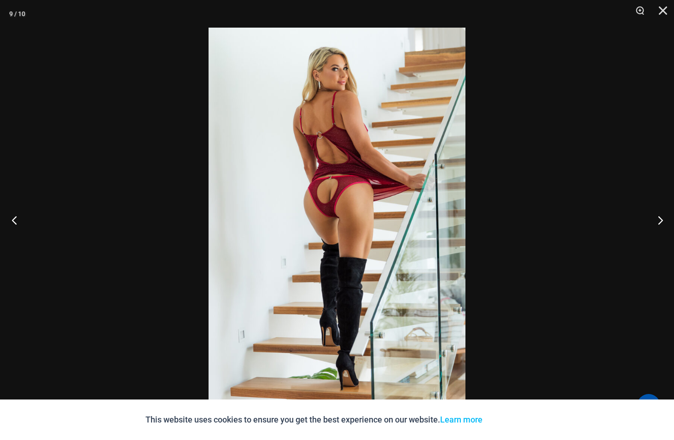
click at [14, 217] on button "Previous" at bounding box center [17, 220] width 35 height 46
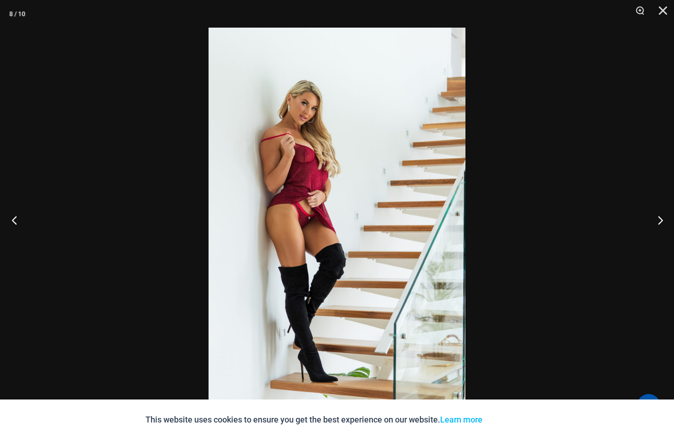
click at [14, 217] on button "Previous" at bounding box center [17, 220] width 35 height 46
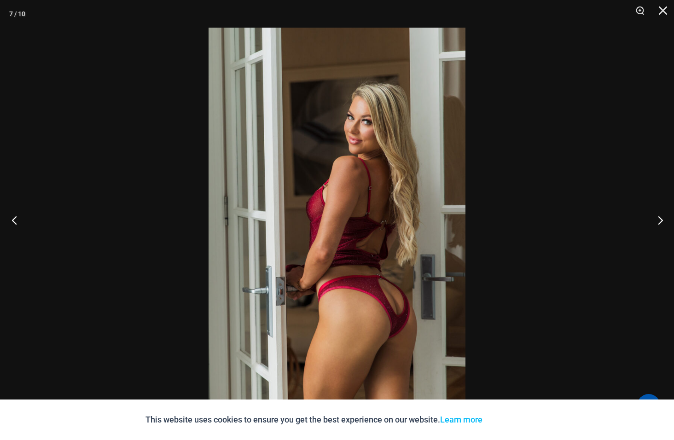
click at [14, 217] on button "Previous" at bounding box center [17, 220] width 35 height 46
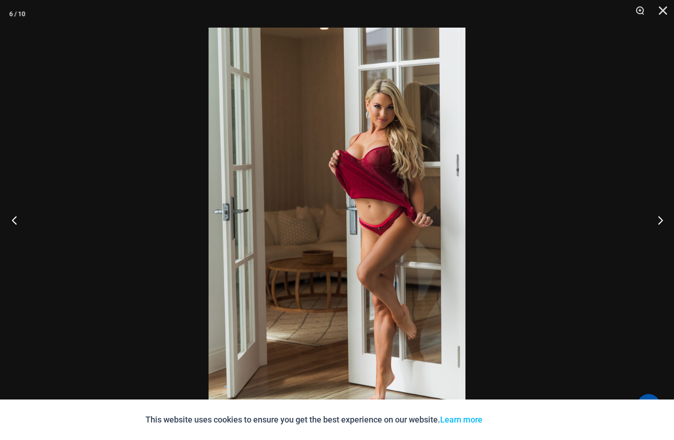
click at [14, 217] on button "Previous" at bounding box center [17, 220] width 35 height 46
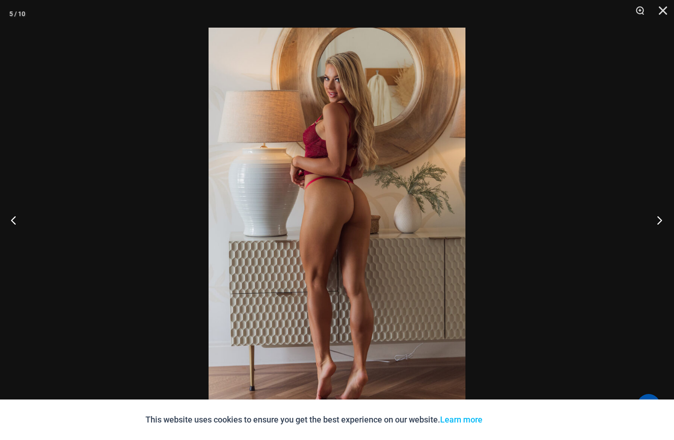
click at [661, 219] on button "Next" at bounding box center [657, 220] width 35 height 46
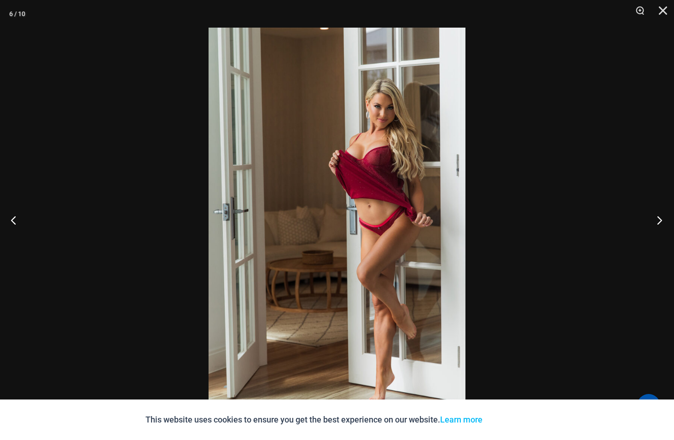
click at [657, 220] on button "Next" at bounding box center [657, 220] width 35 height 46
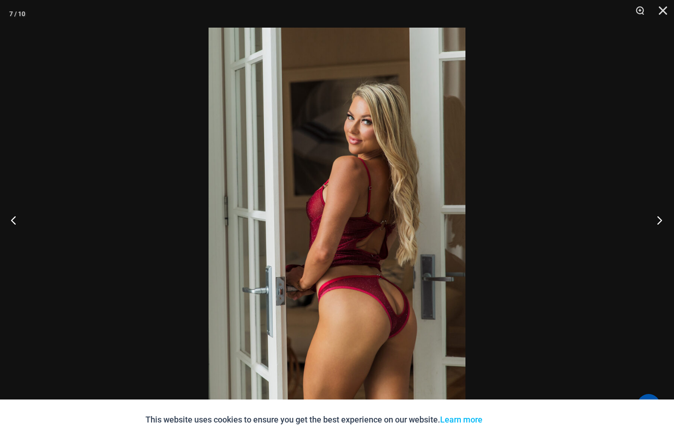
click at [657, 220] on button "Next" at bounding box center [657, 220] width 35 height 46
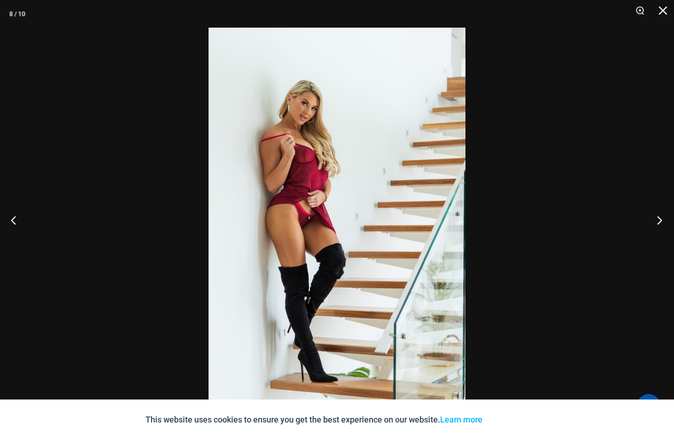
click at [657, 220] on button "Next" at bounding box center [657, 220] width 35 height 46
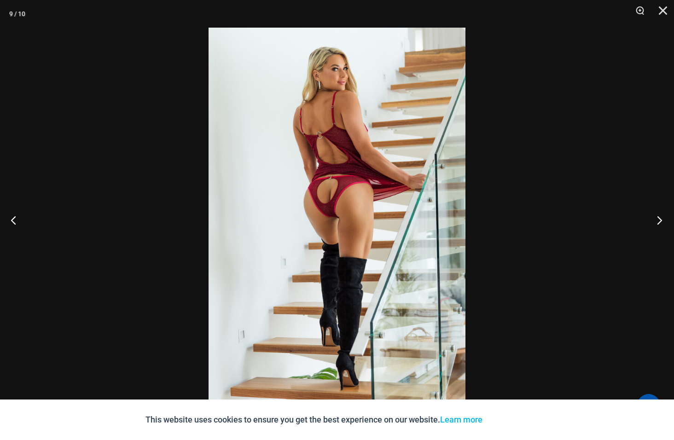
click at [657, 220] on button "Next" at bounding box center [657, 220] width 35 height 46
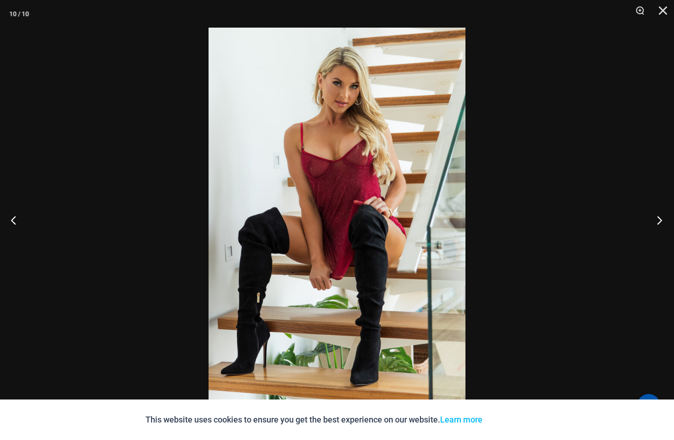
click at [657, 220] on button "Next" at bounding box center [657, 220] width 35 height 46
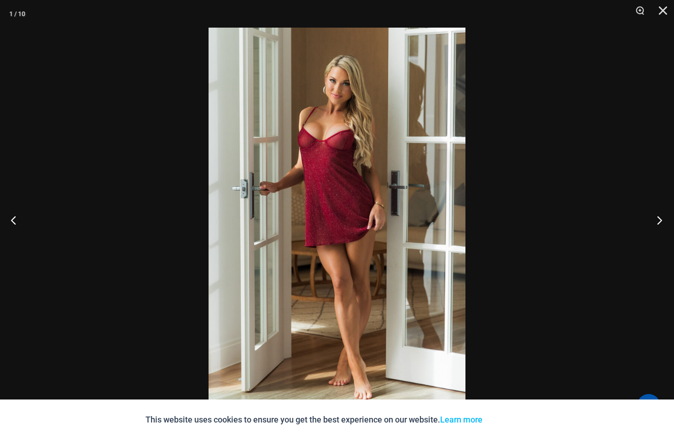
click at [657, 220] on button "Next" at bounding box center [657, 220] width 35 height 46
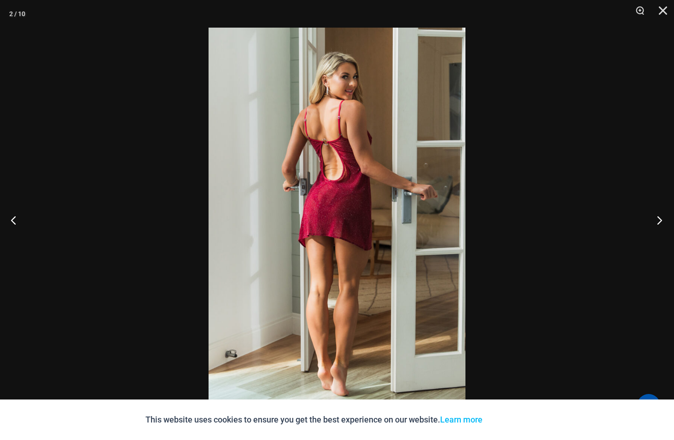
click at [659, 219] on button "Next" at bounding box center [657, 220] width 35 height 46
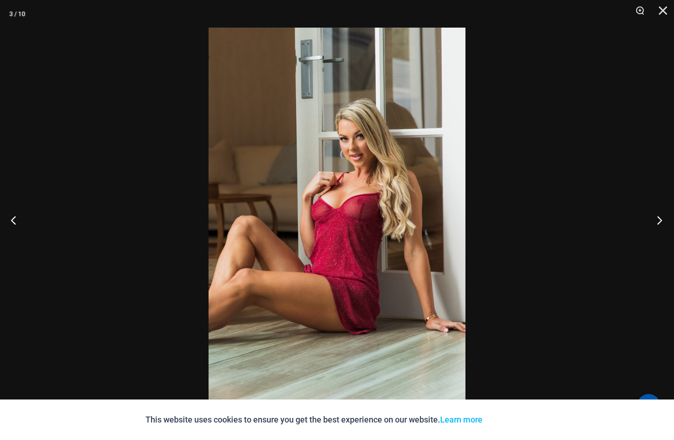
click at [658, 219] on button "Next" at bounding box center [657, 220] width 35 height 46
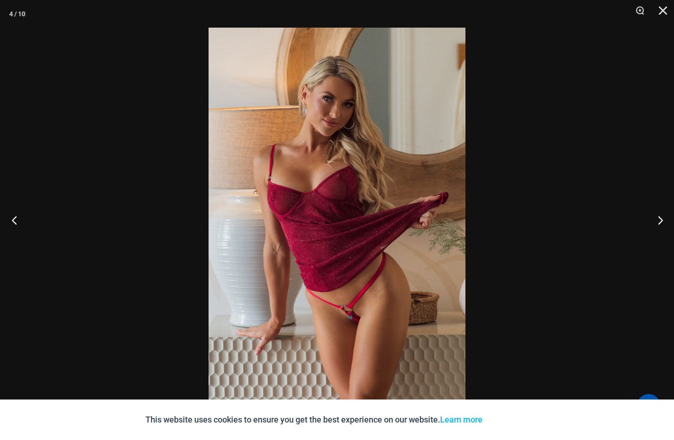
click at [18, 222] on button "Previous" at bounding box center [17, 220] width 35 height 46
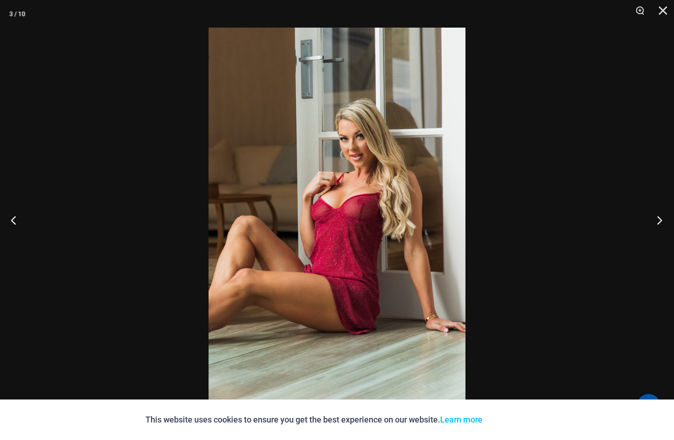
click at [654, 219] on button "Next" at bounding box center [657, 220] width 35 height 46
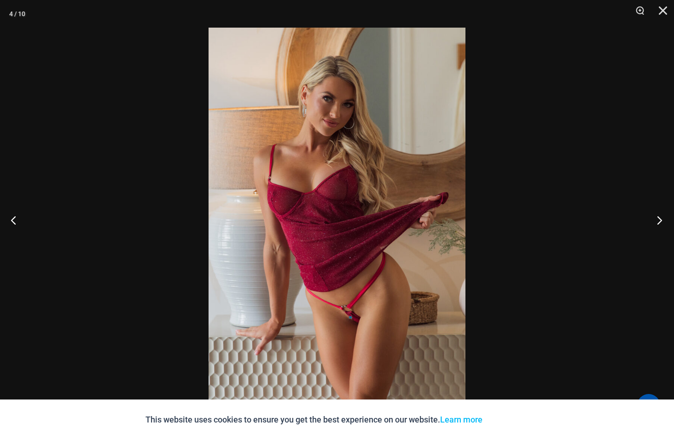
click at [656, 218] on button "Next" at bounding box center [657, 220] width 35 height 46
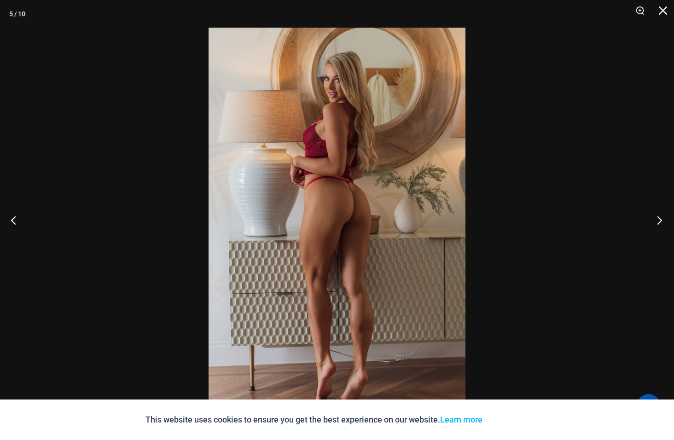
click at [657, 218] on button "Next" at bounding box center [657, 220] width 35 height 46
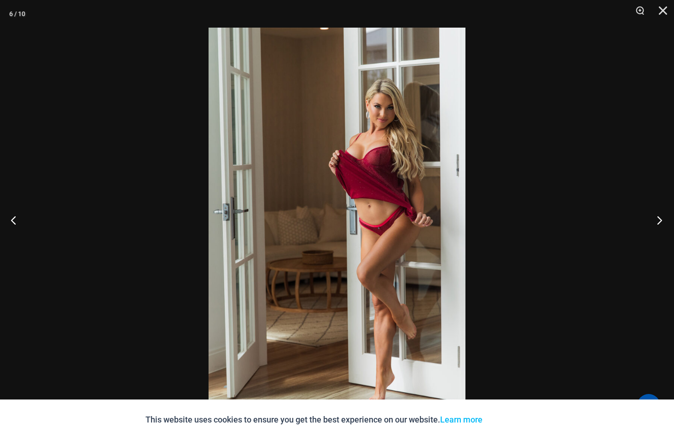
click at [657, 218] on button "Next" at bounding box center [657, 220] width 35 height 46
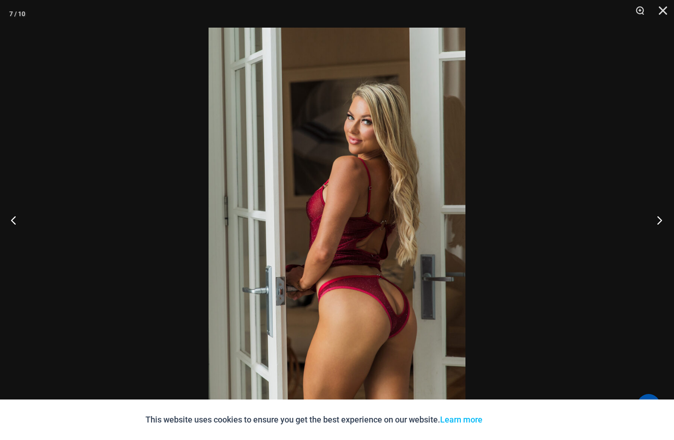
click at [657, 218] on button "Next" at bounding box center [657, 220] width 35 height 46
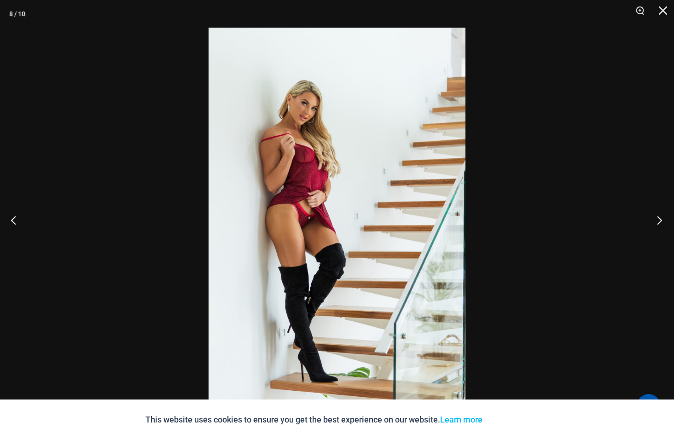
click at [657, 218] on button "Next" at bounding box center [657, 220] width 35 height 46
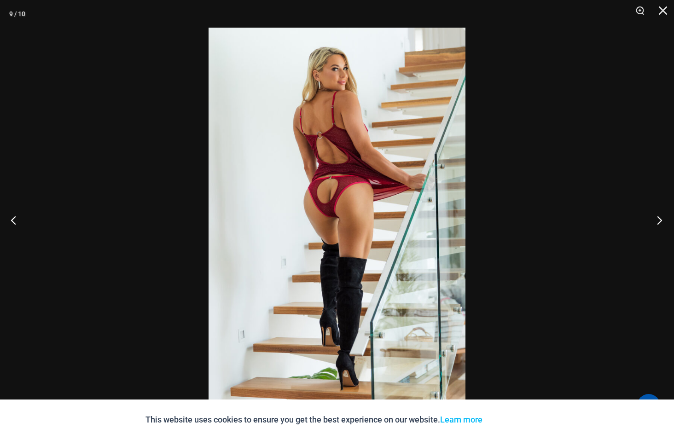
click at [657, 218] on button "Next" at bounding box center [657, 220] width 35 height 46
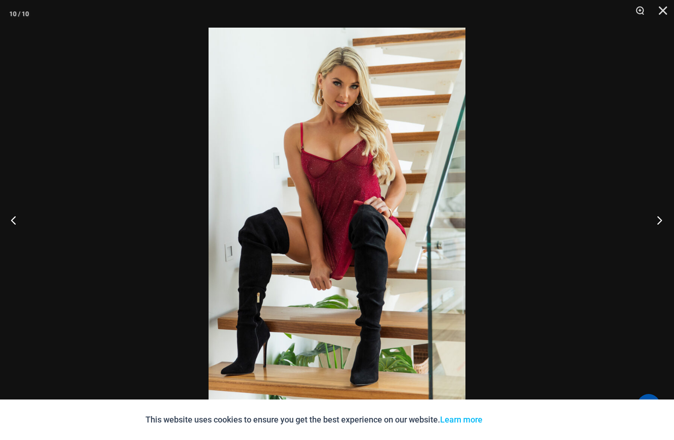
click at [657, 218] on button "Next" at bounding box center [657, 220] width 35 height 46
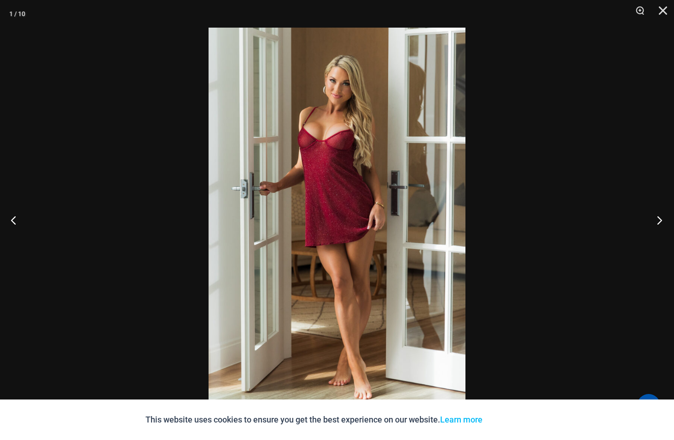
click at [657, 218] on button "Next" at bounding box center [657, 220] width 35 height 46
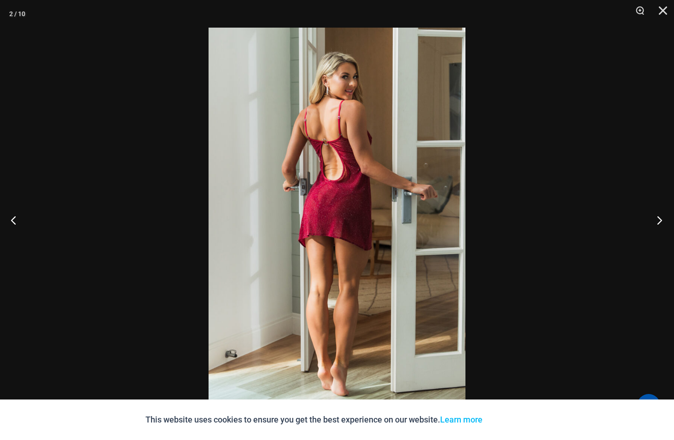
click at [657, 218] on button "Next" at bounding box center [657, 220] width 35 height 46
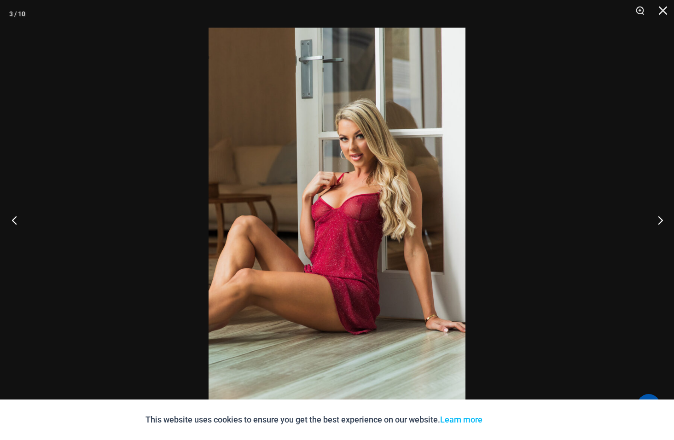
click at [16, 221] on button "Previous" at bounding box center [17, 220] width 35 height 46
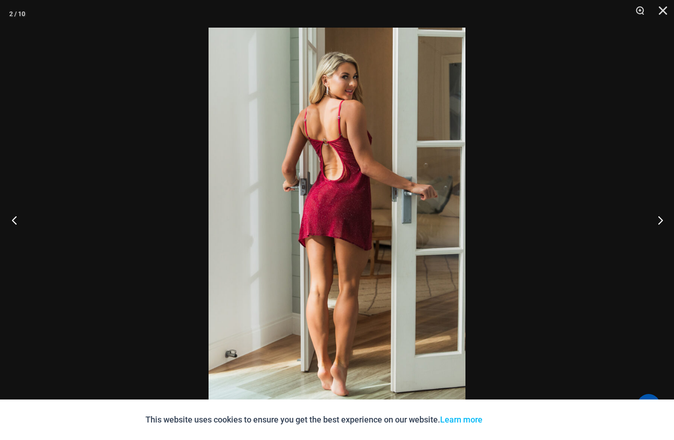
click at [18, 221] on button "Previous" at bounding box center [17, 220] width 35 height 46
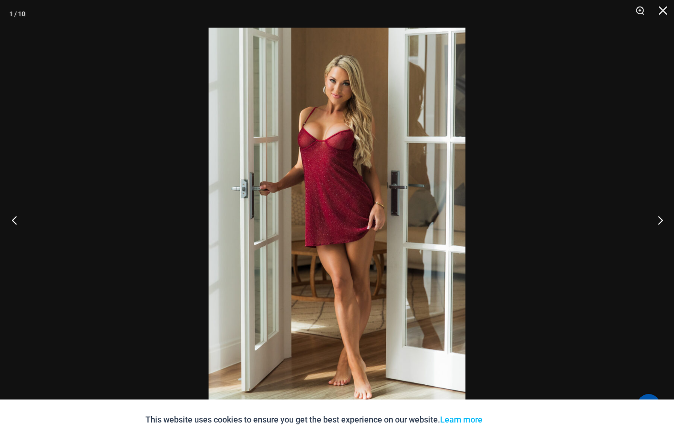
click at [18, 221] on button "Previous" at bounding box center [17, 220] width 35 height 46
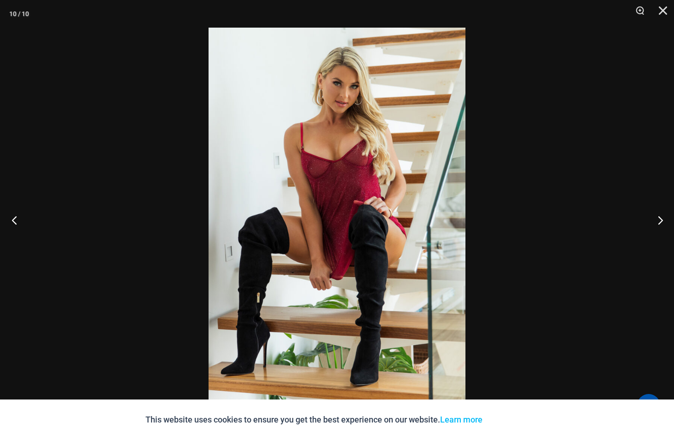
click at [18, 221] on button "Previous" at bounding box center [17, 220] width 35 height 46
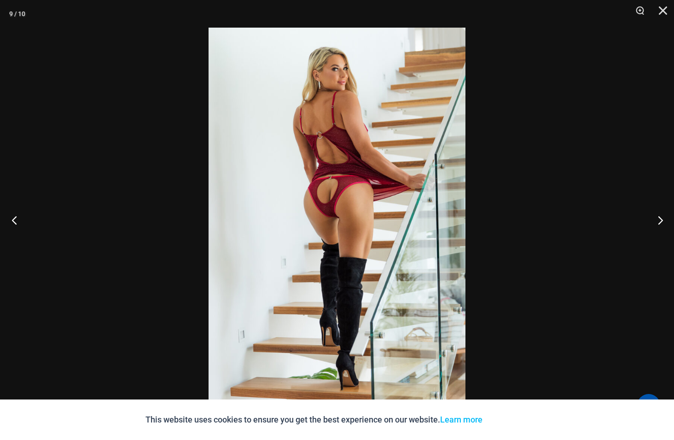
click at [18, 221] on button "Previous" at bounding box center [17, 220] width 35 height 46
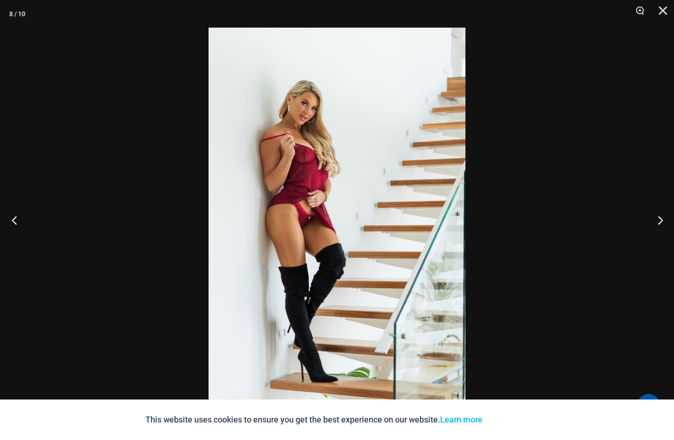
click at [18, 221] on button "Previous" at bounding box center [17, 220] width 35 height 46
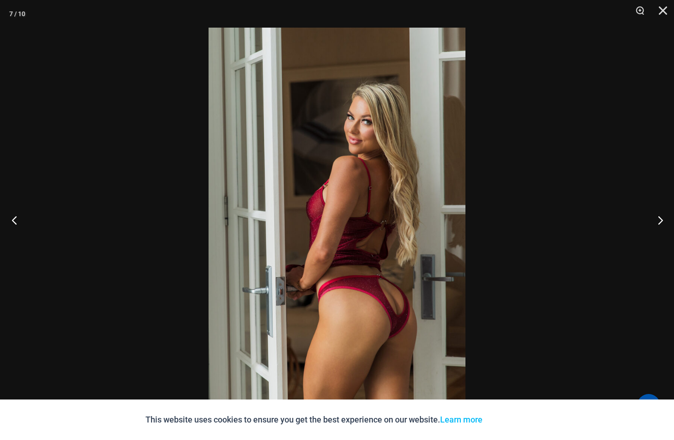
click at [18, 221] on button "Previous" at bounding box center [17, 220] width 35 height 46
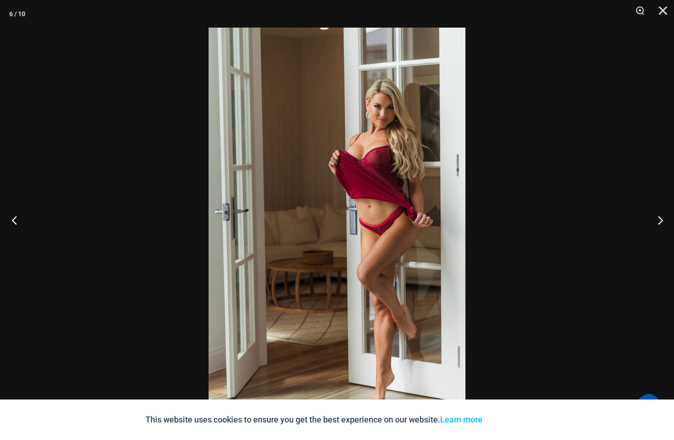
click at [18, 221] on button "Previous" at bounding box center [17, 220] width 35 height 46
